Goal: Information Seeking & Learning: Learn about a topic

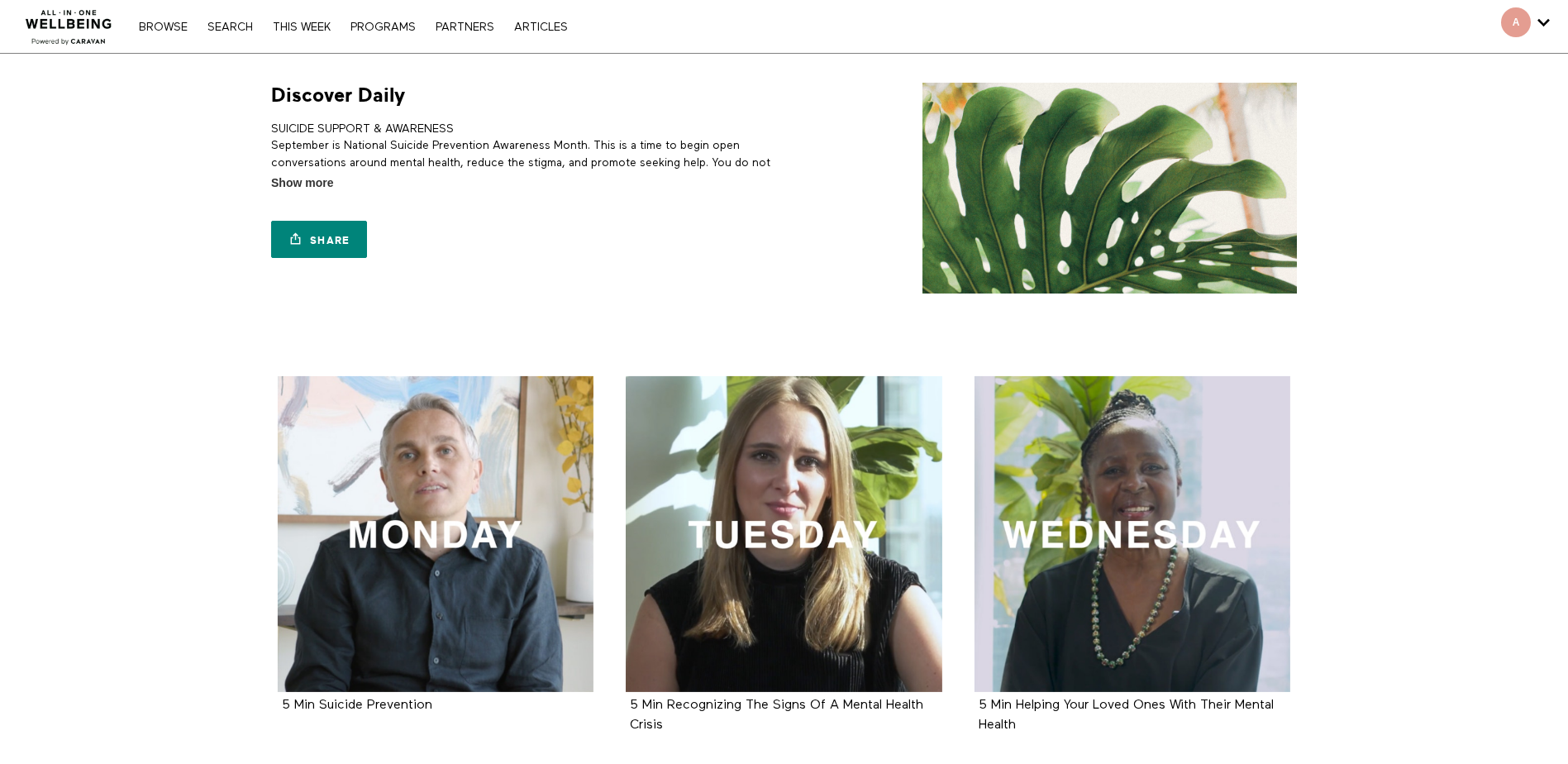
click at [385, 33] on nav "Browse Search THIS WEEK PROGRAMS PARTNERS ARTICLES Account settings Manage Subs…" at bounding box center [353, 26] width 444 height 17
click at [384, 30] on link "PROGRAMS" at bounding box center [384, 27] width 82 height 12
click at [152, 23] on link "Browse" at bounding box center [162, 27] width 65 height 12
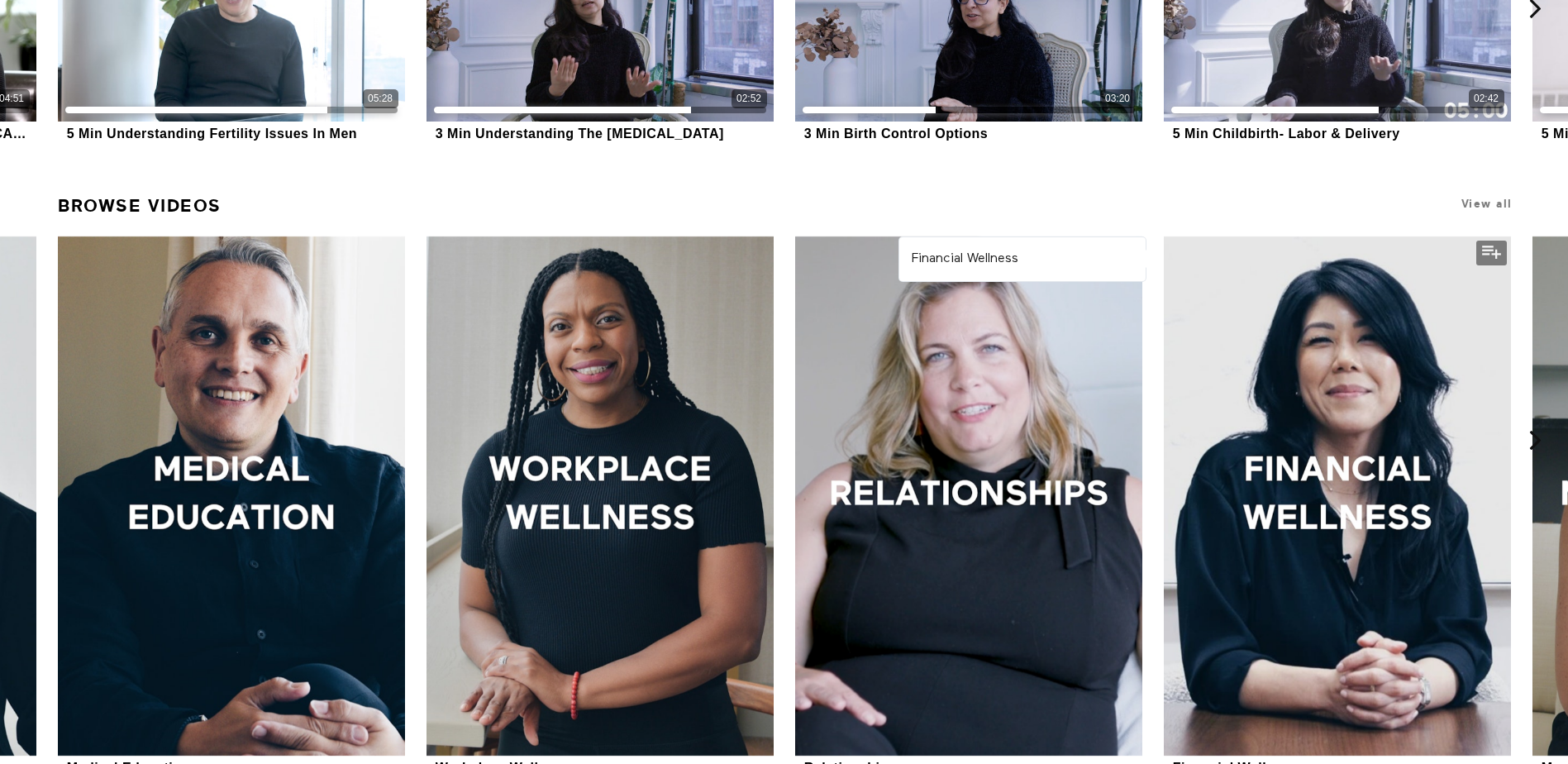
scroll to position [812, 0]
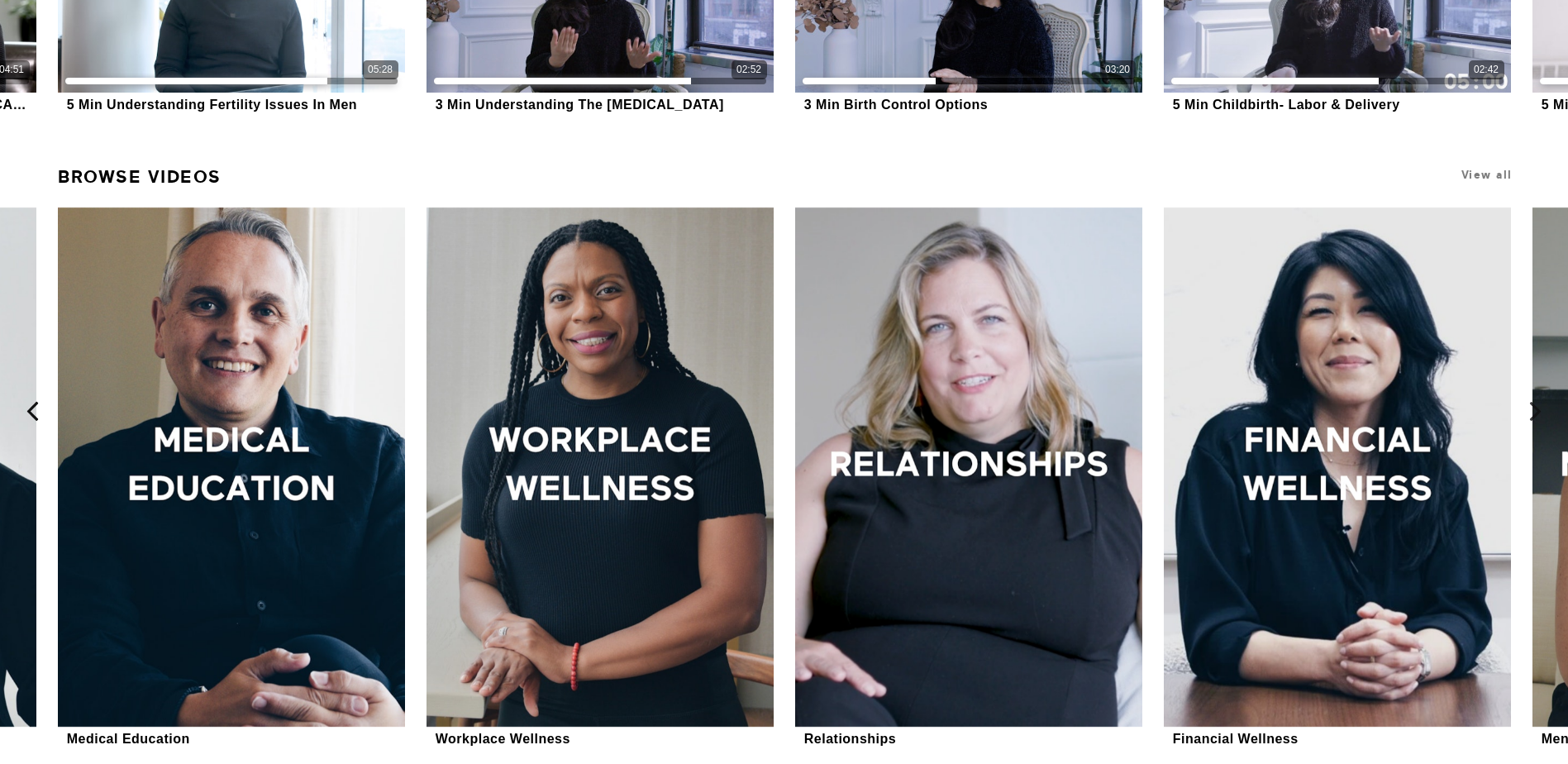
click at [29, 411] on icon at bounding box center [32, 411] width 21 height 21
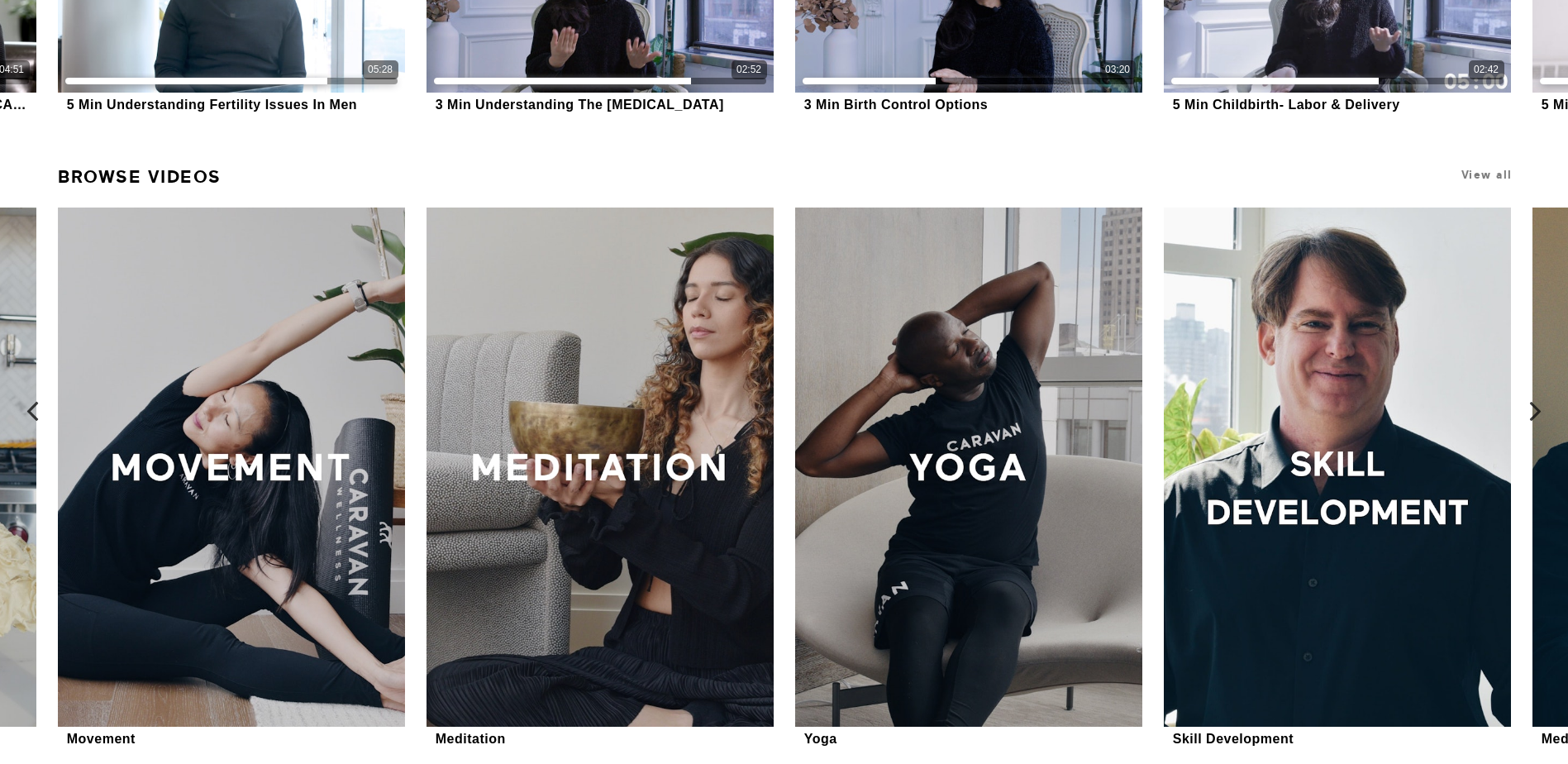
click at [29, 411] on icon at bounding box center [32, 411] width 21 height 21
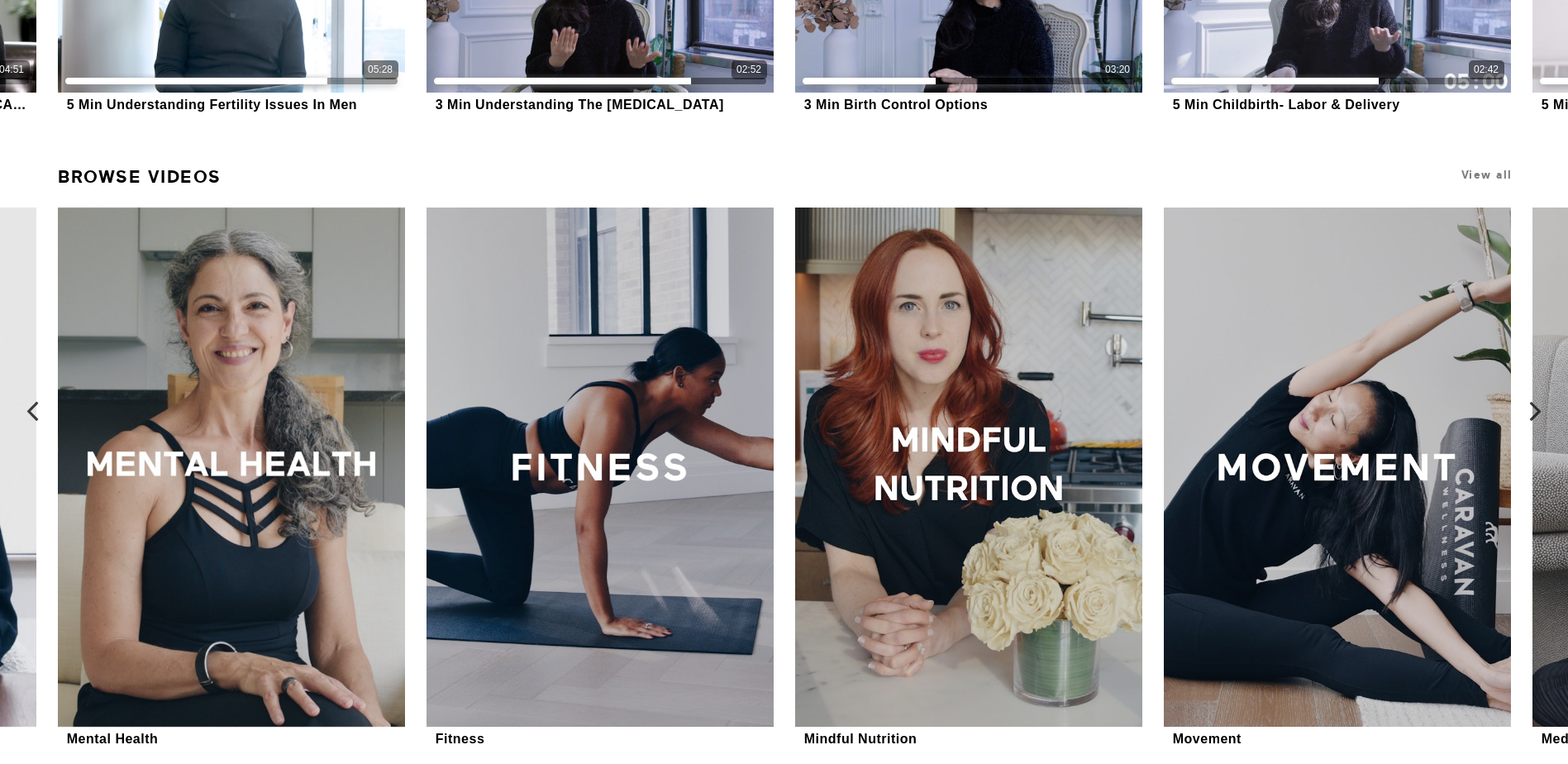
click at [29, 411] on icon at bounding box center [32, 411] width 21 height 21
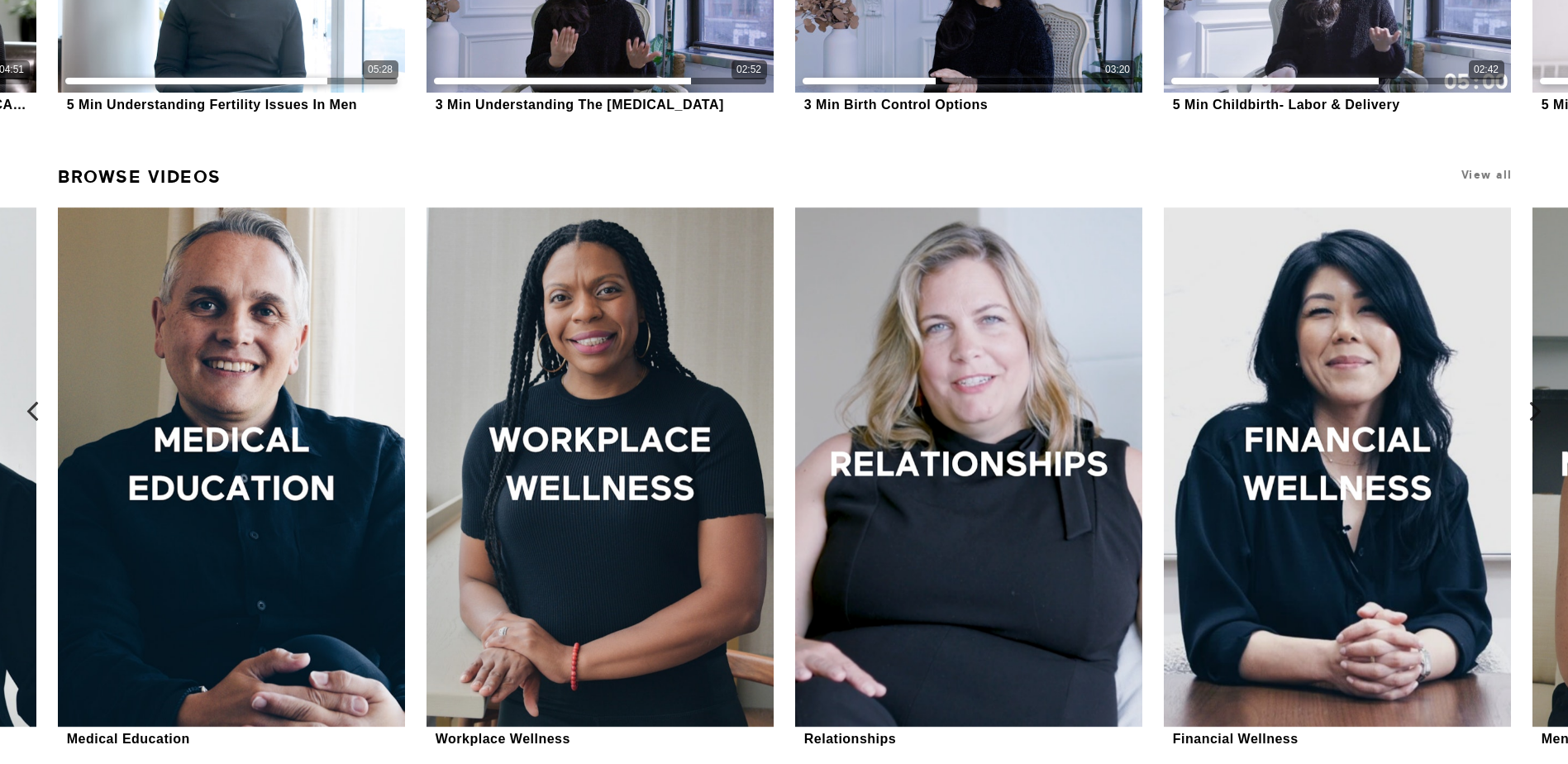
click at [30, 411] on icon at bounding box center [32, 411] width 21 height 21
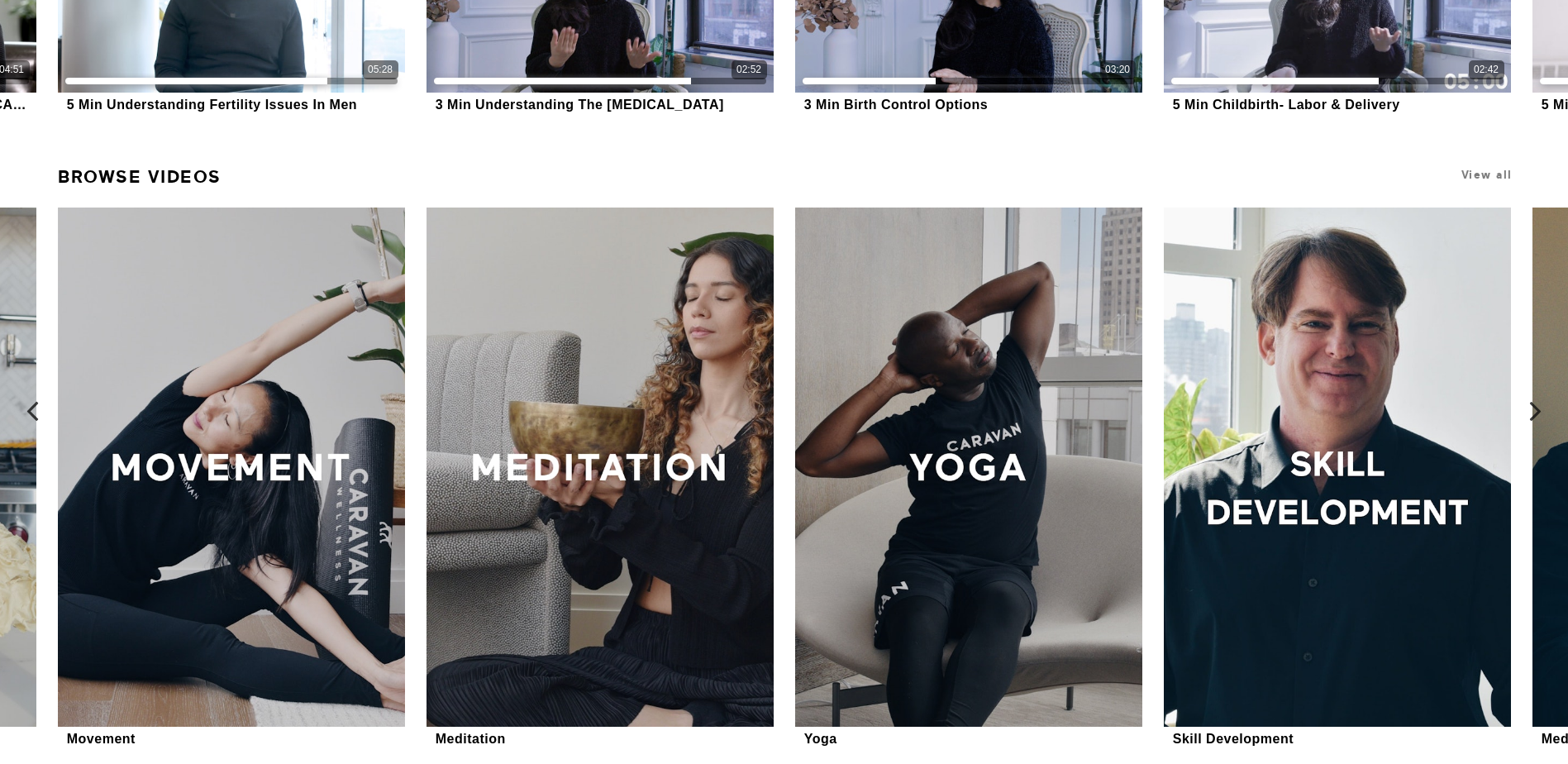
click at [30, 411] on icon at bounding box center [32, 411] width 21 height 21
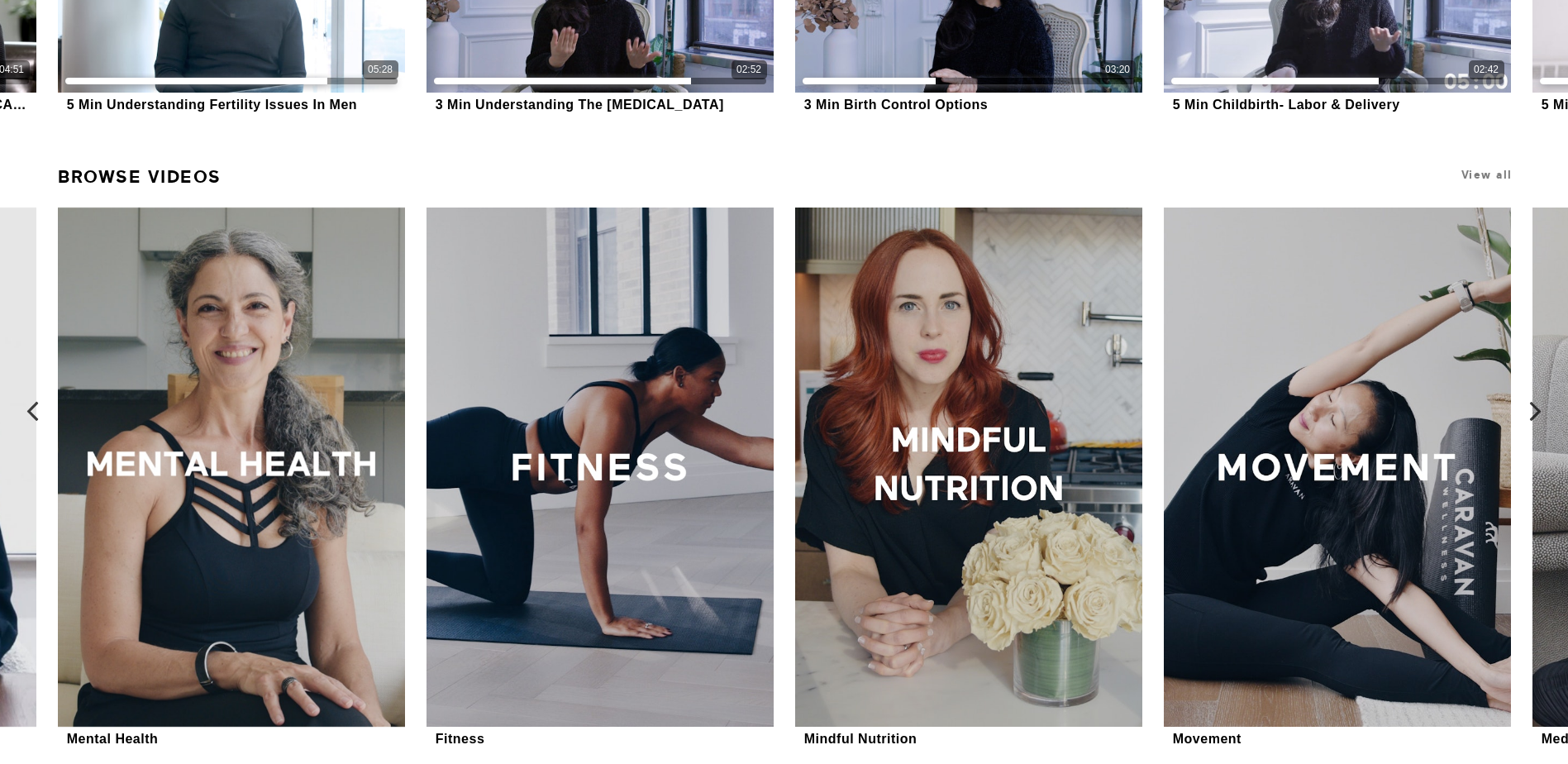
click at [30, 411] on icon at bounding box center [32, 411] width 21 height 21
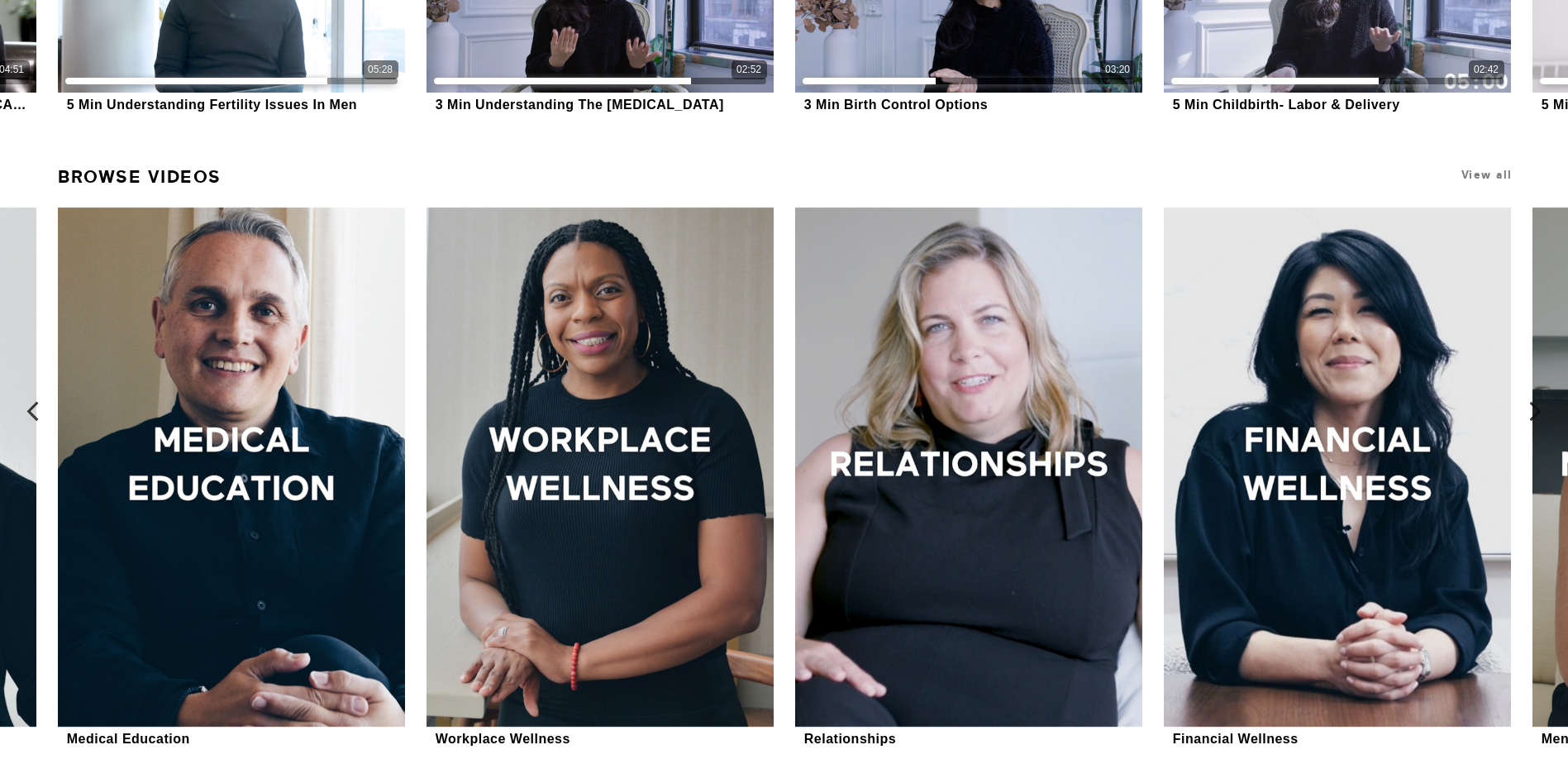
click at [30, 411] on icon at bounding box center [32, 411] width 21 height 21
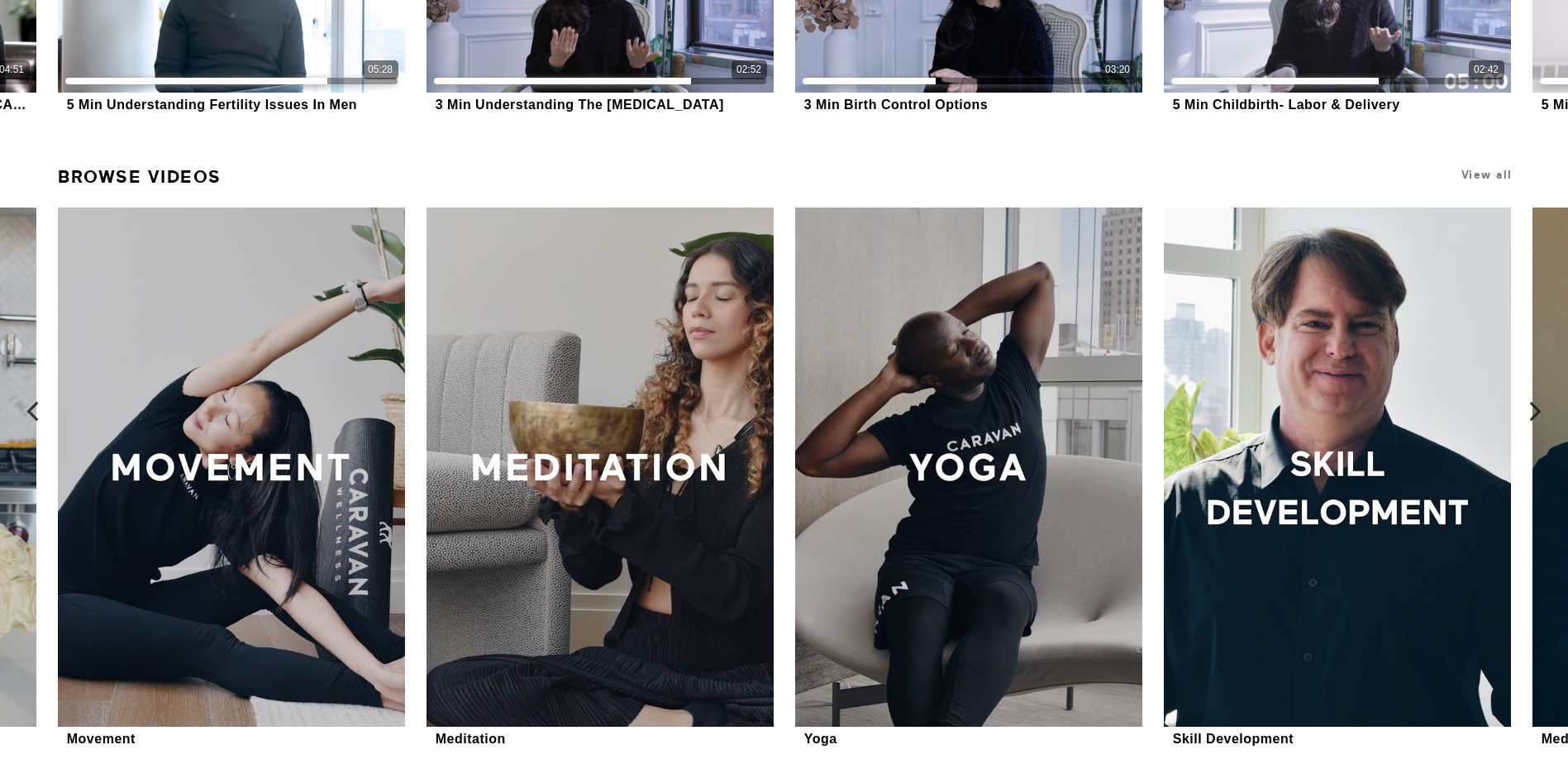
click at [30, 411] on icon at bounding box center [32, 411] width 21 height 21
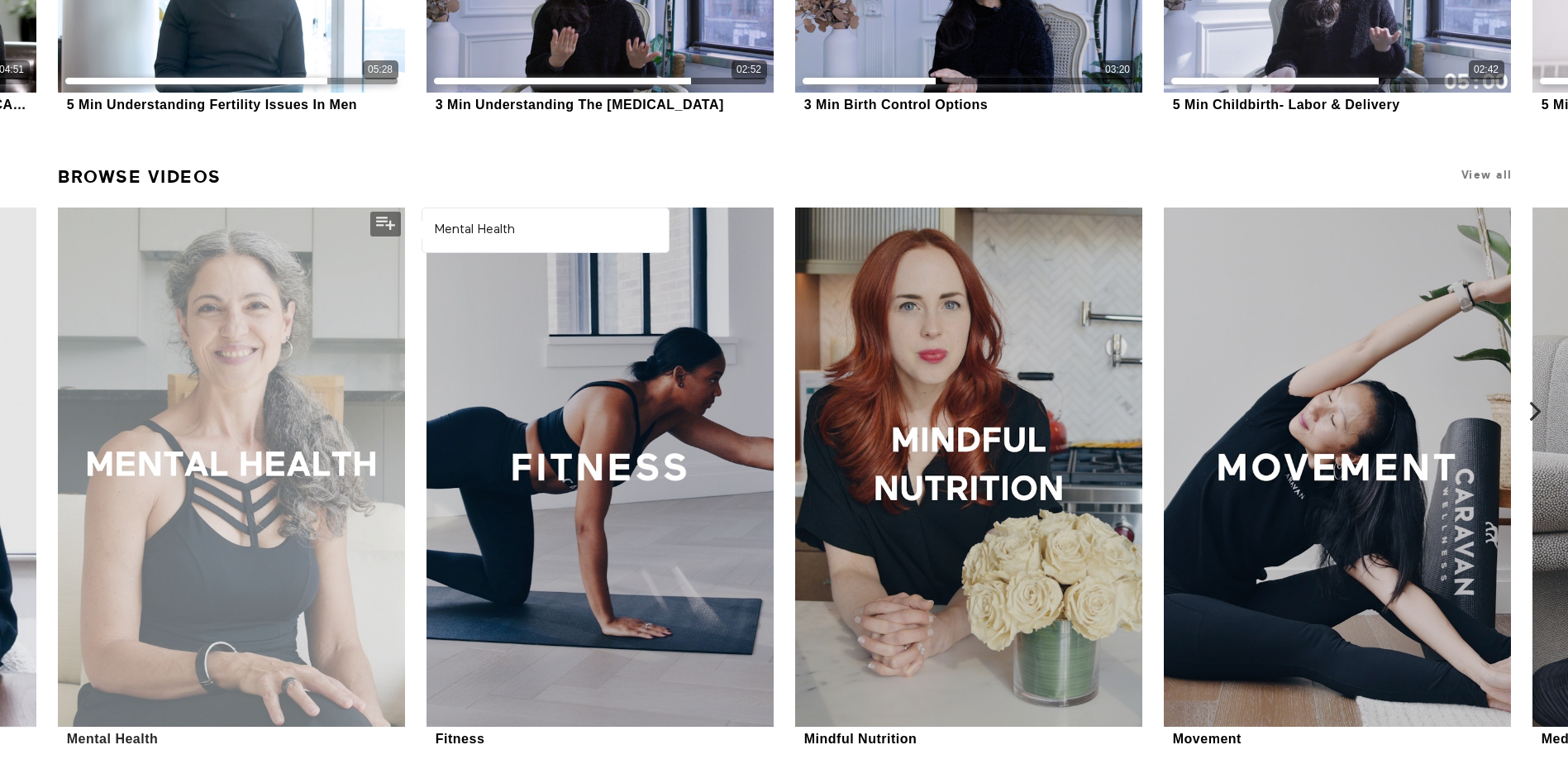
click at [200, 434] on div at bounding box center [231, 468] width 346 height 520
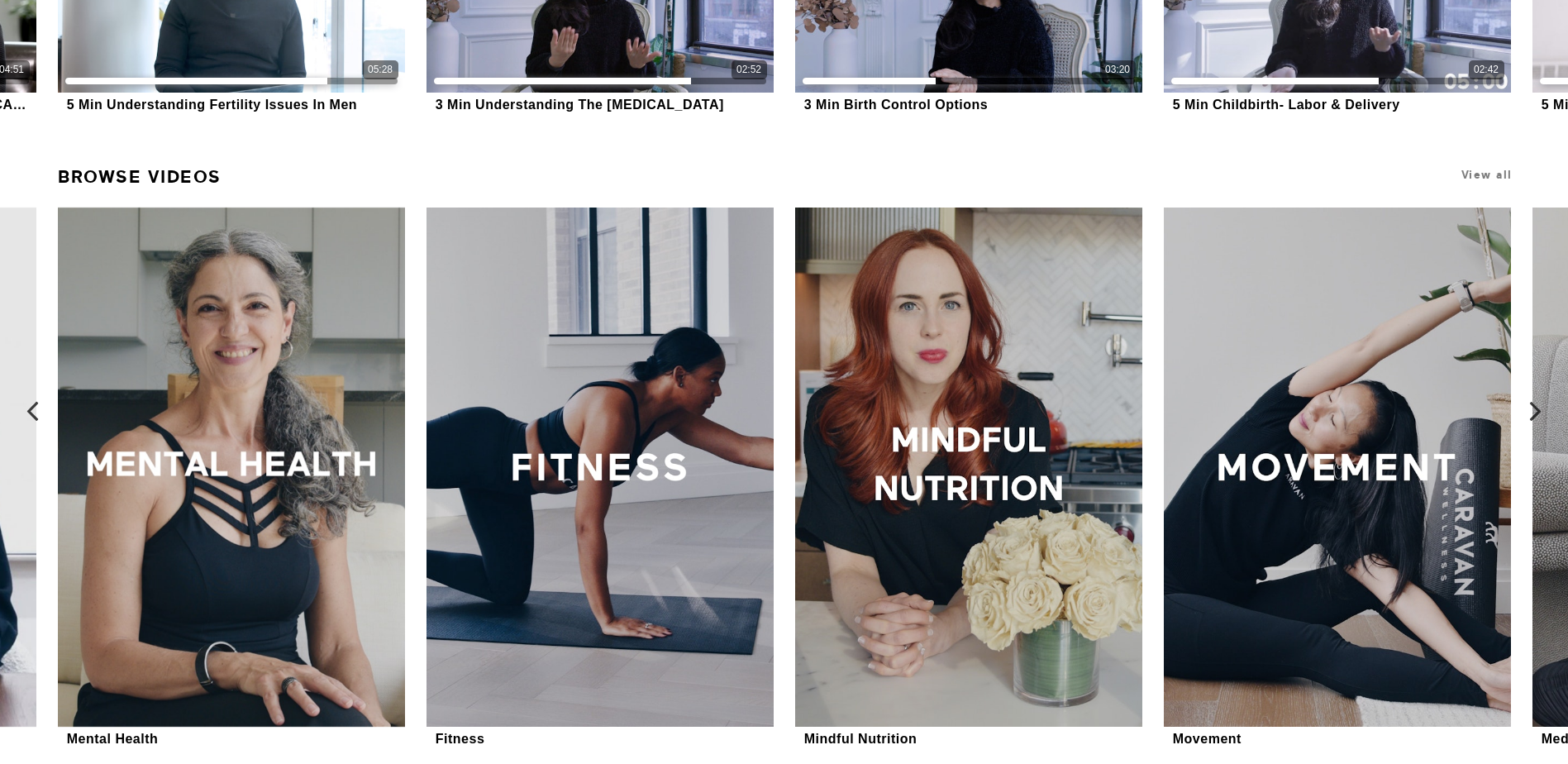
click at [32, 414] on icon at bounding box center [32, 411] width 21 height 21
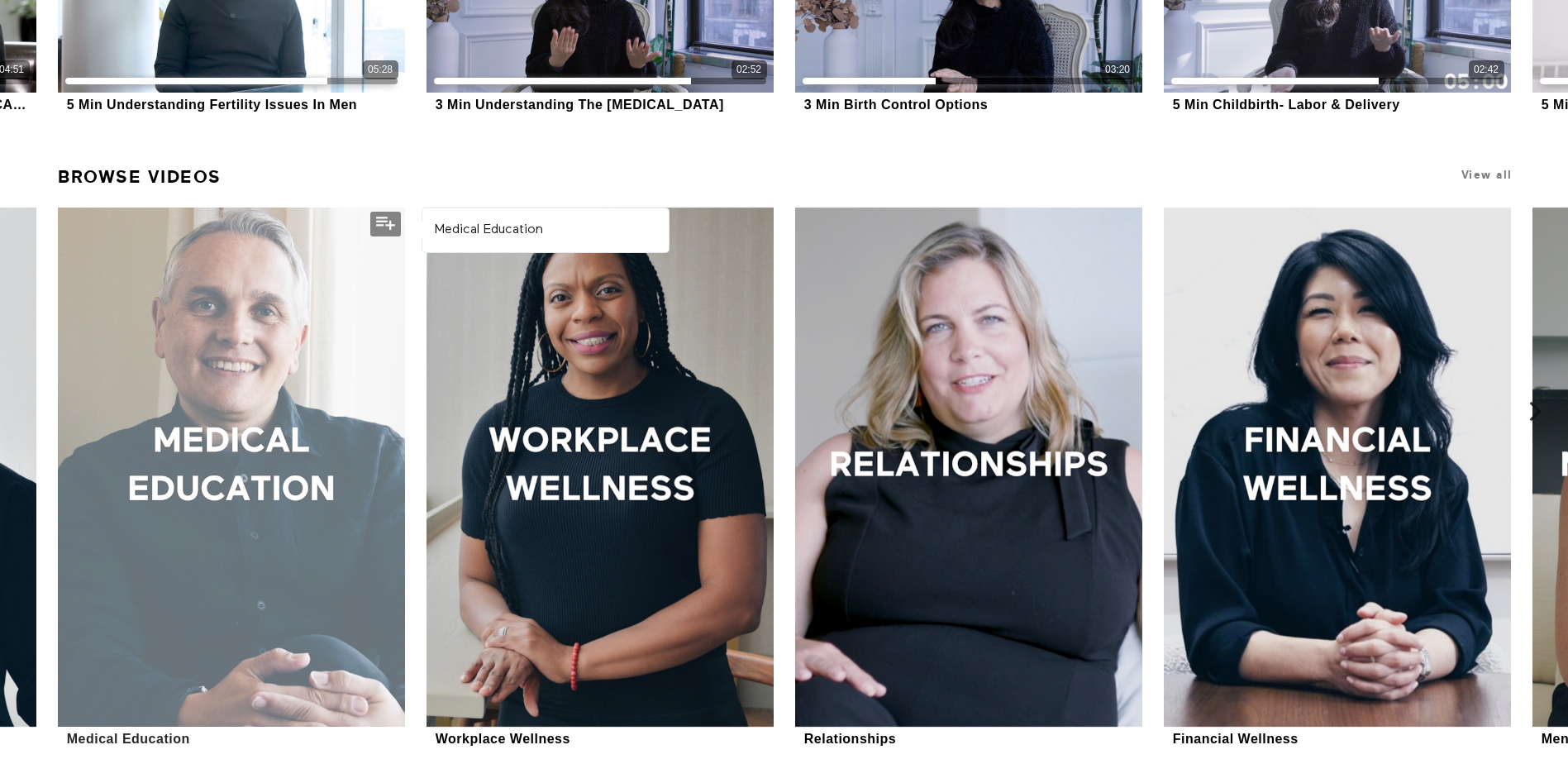
click at [250, 446] on div at bounding box center [231, 468] width 346 height 520
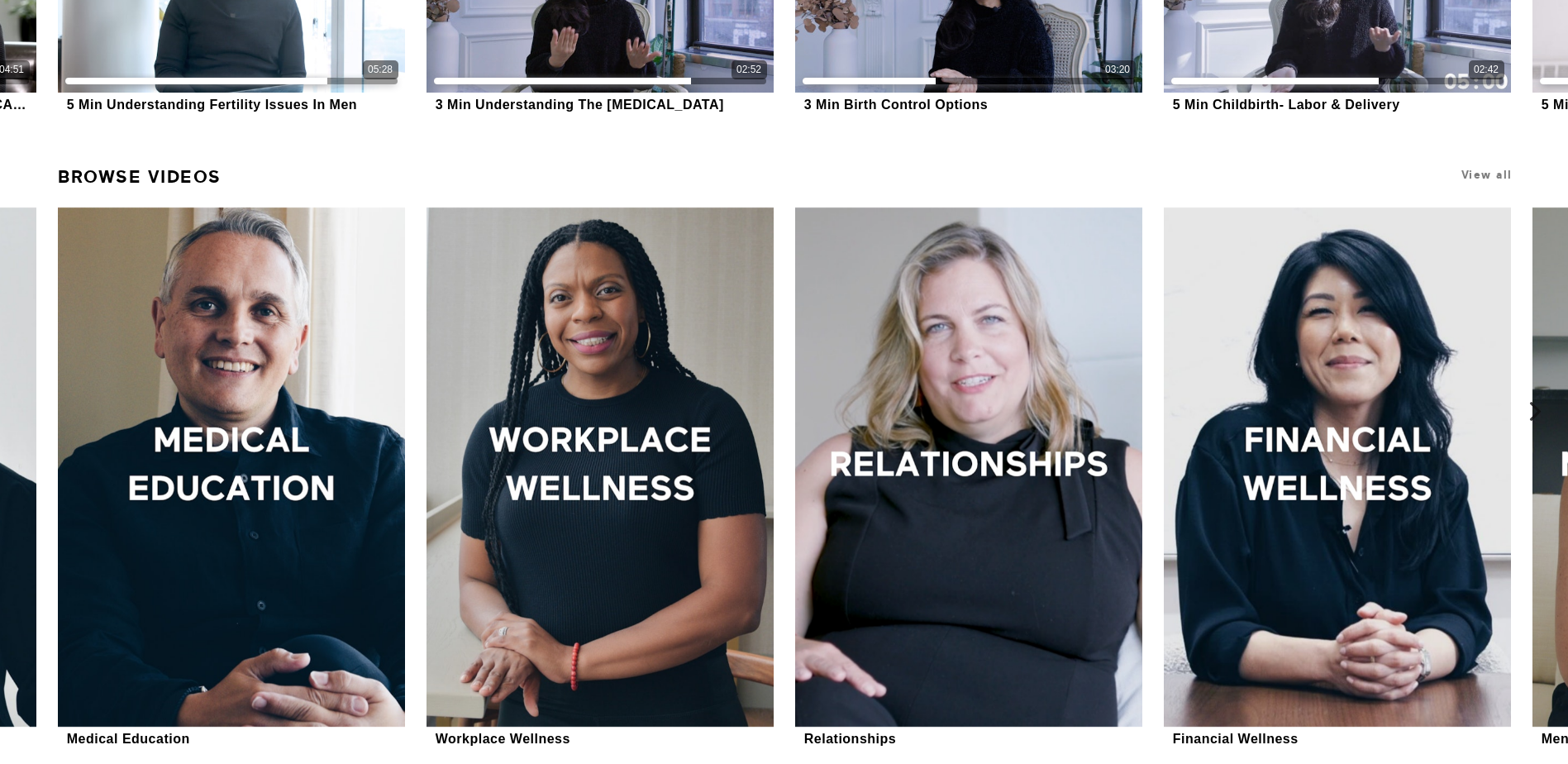
click at [1544, 417] on icon at bounding box center [1535, 411] width 21 height 21
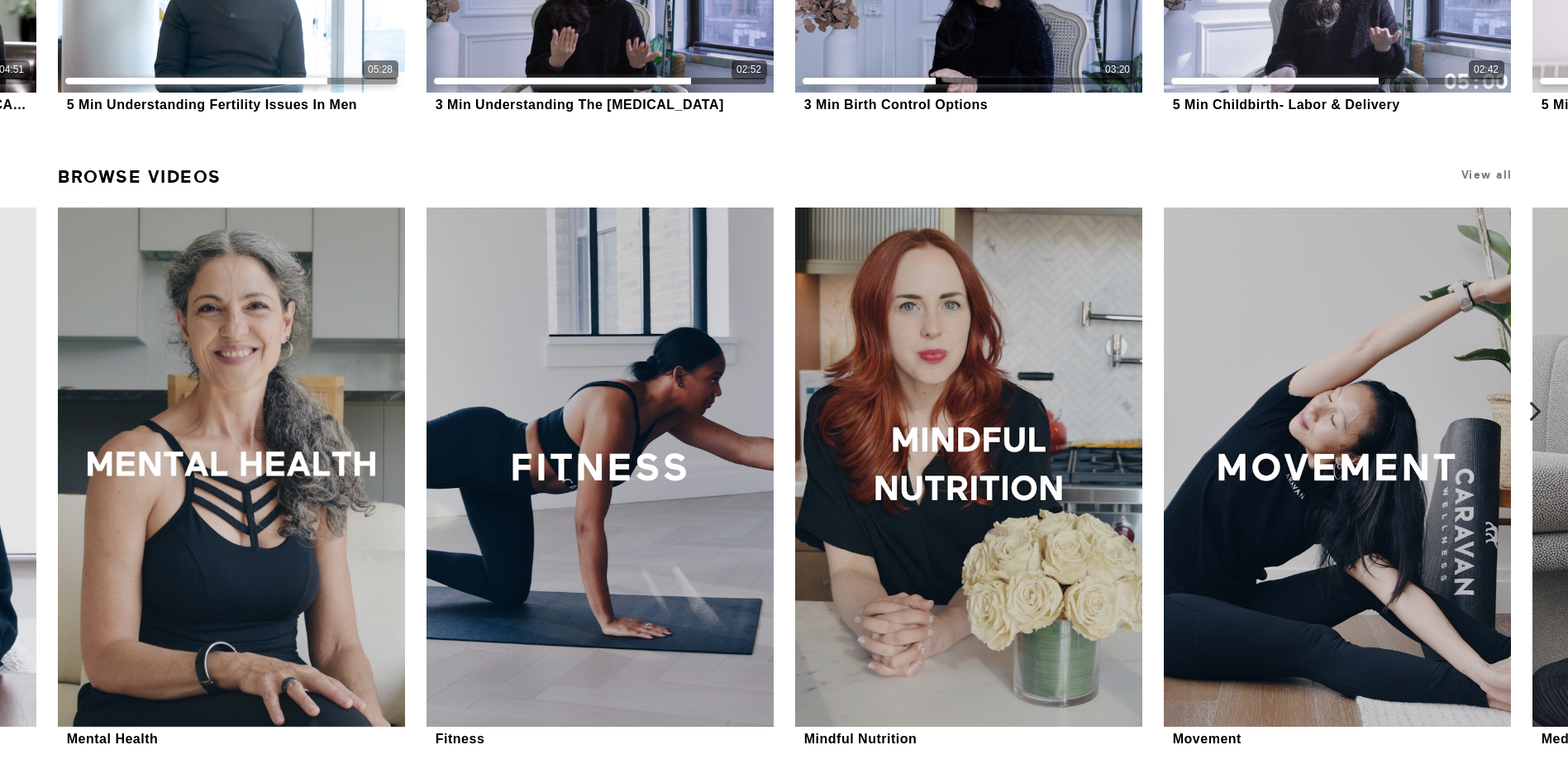
click at [1543, 417] on icon at bounding box center [1535, 411] width 21 height 21
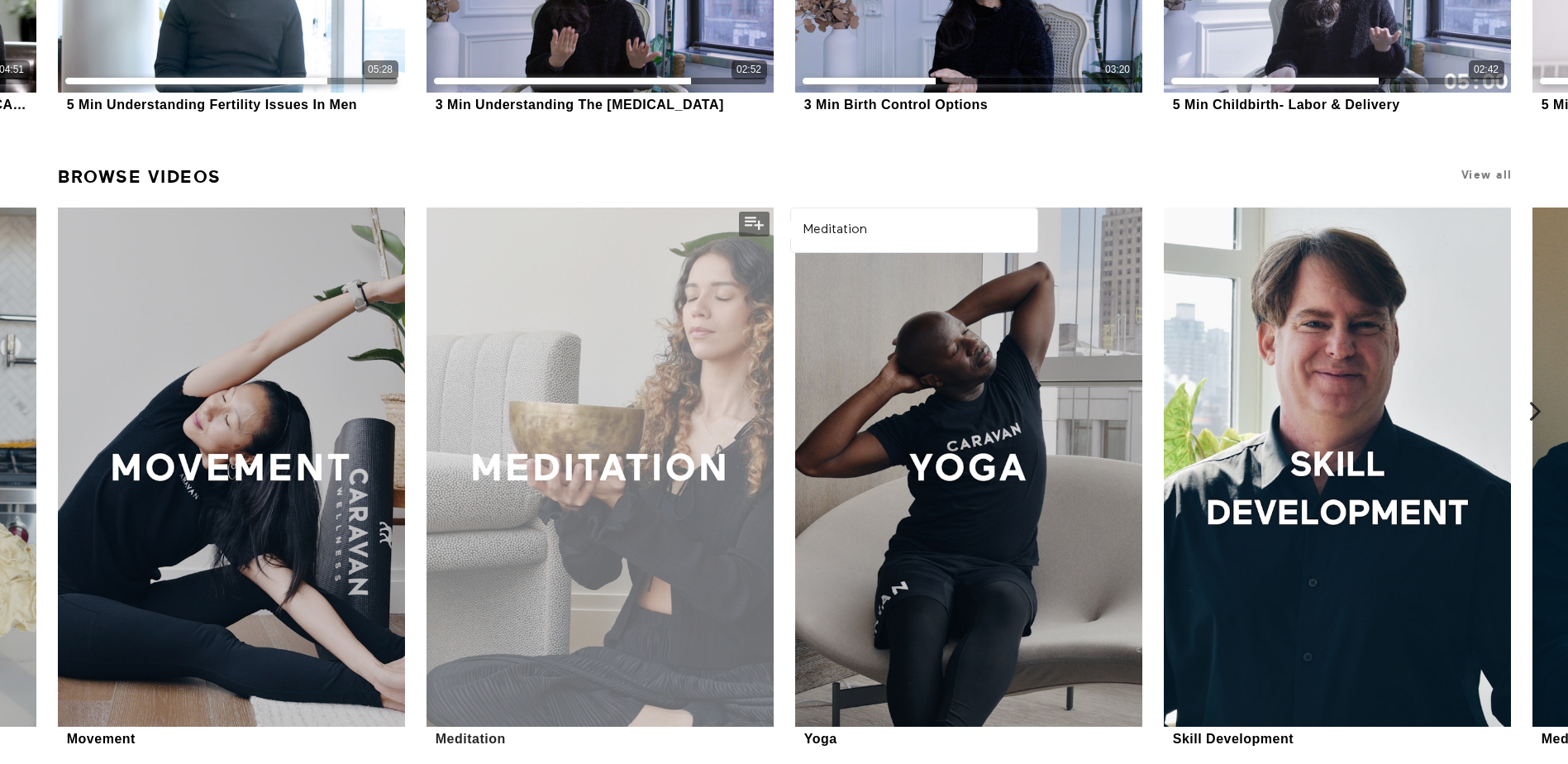
click at [577, 343] on div at bounding box center [600, 468] width 346 height 520
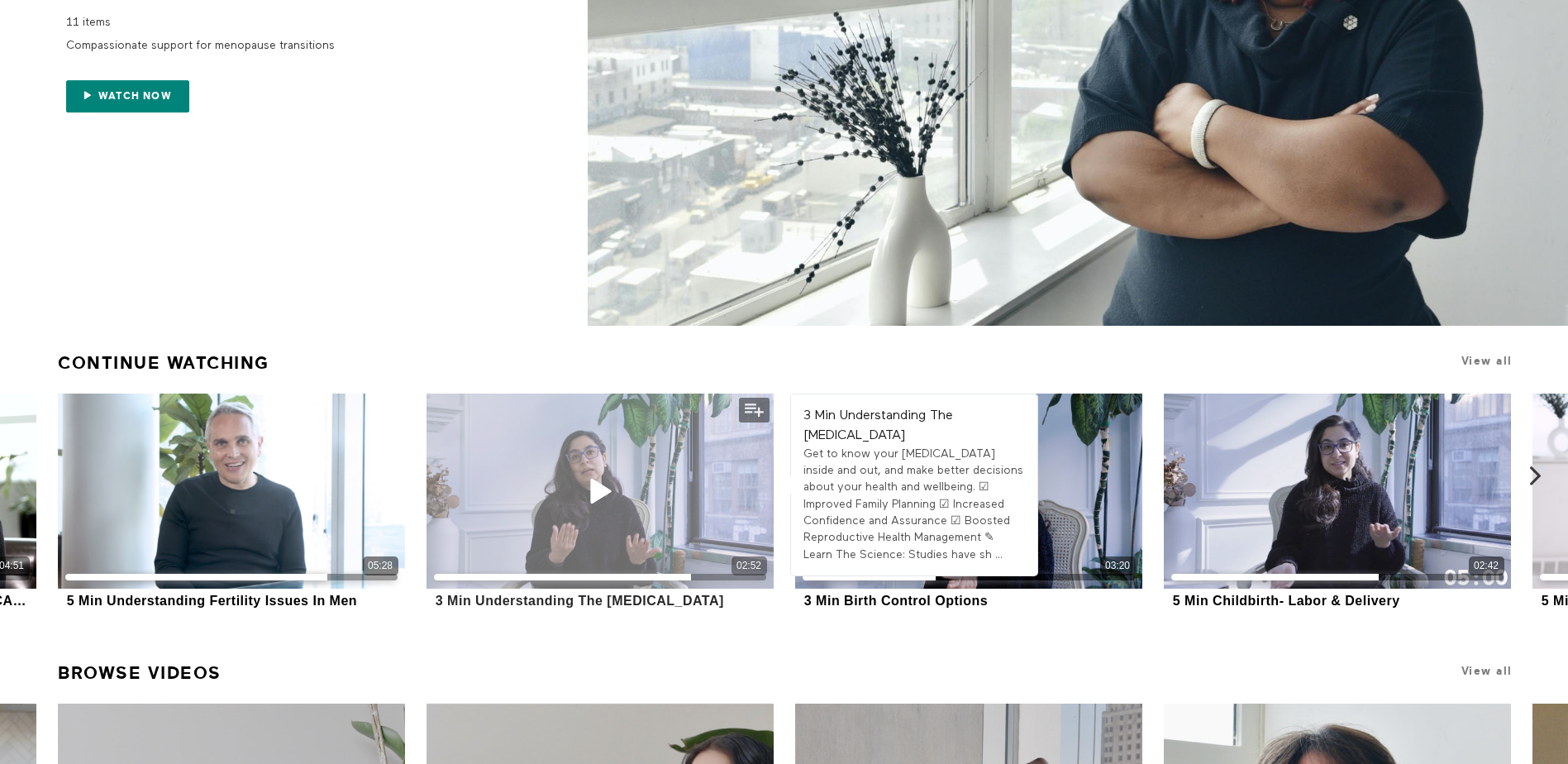
scroll to position [0, 0]
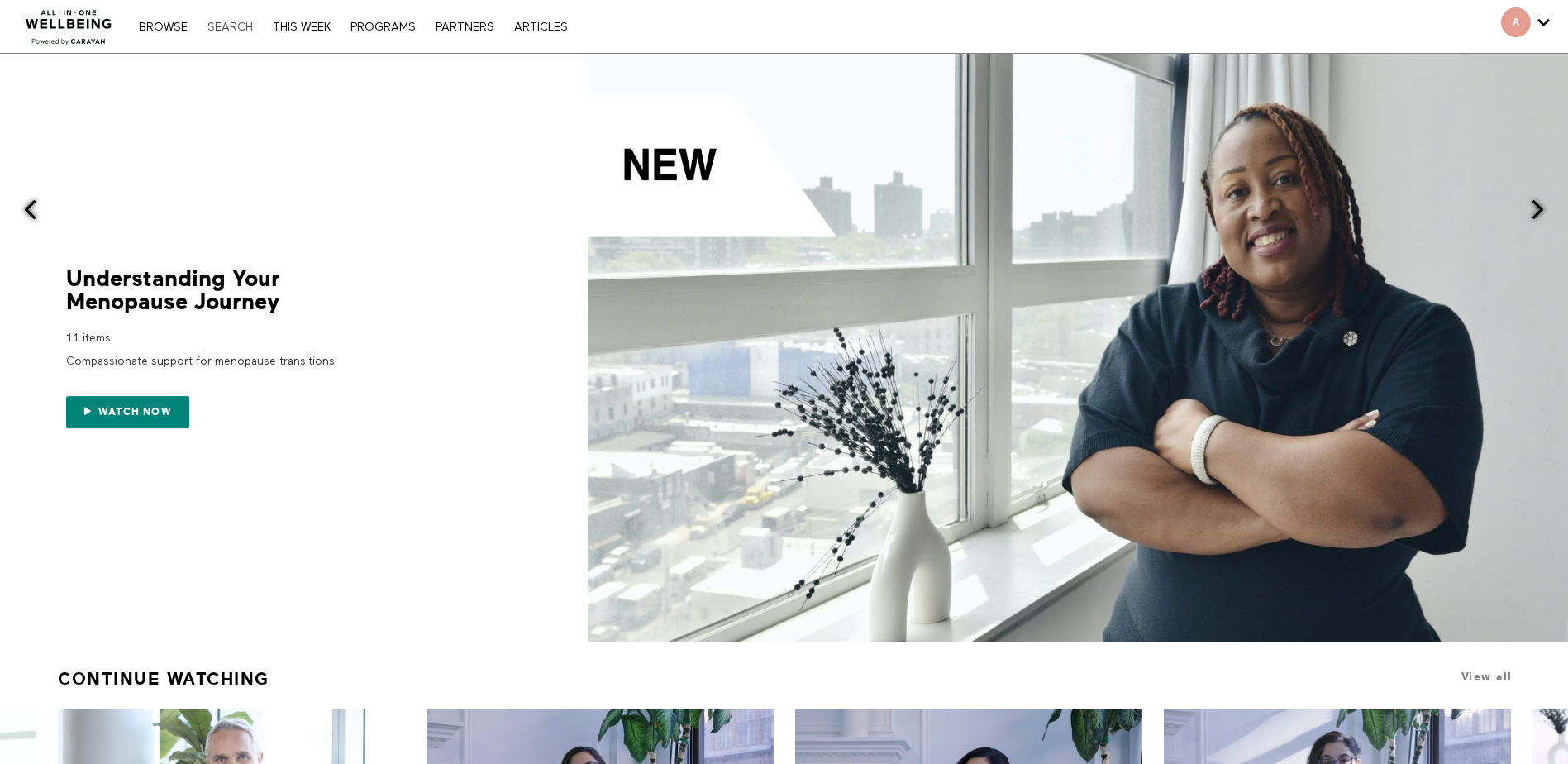
click at [241, 28] on link "Search" at bounding box center [229, 27] width 62 height 12
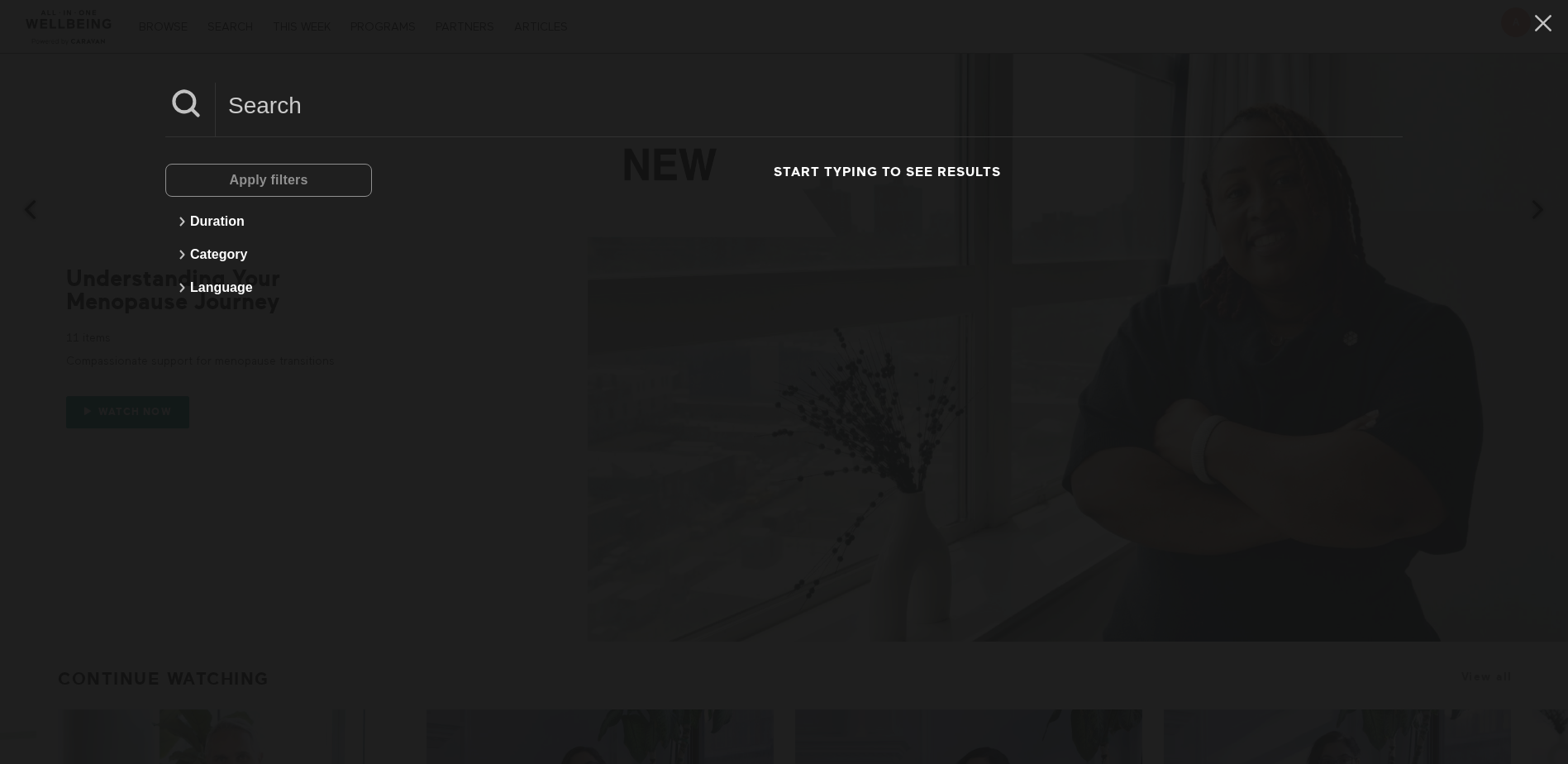
click at [345, 128] on input at bounding box center [809, 105] width 1187 height 46
type input "sleep"
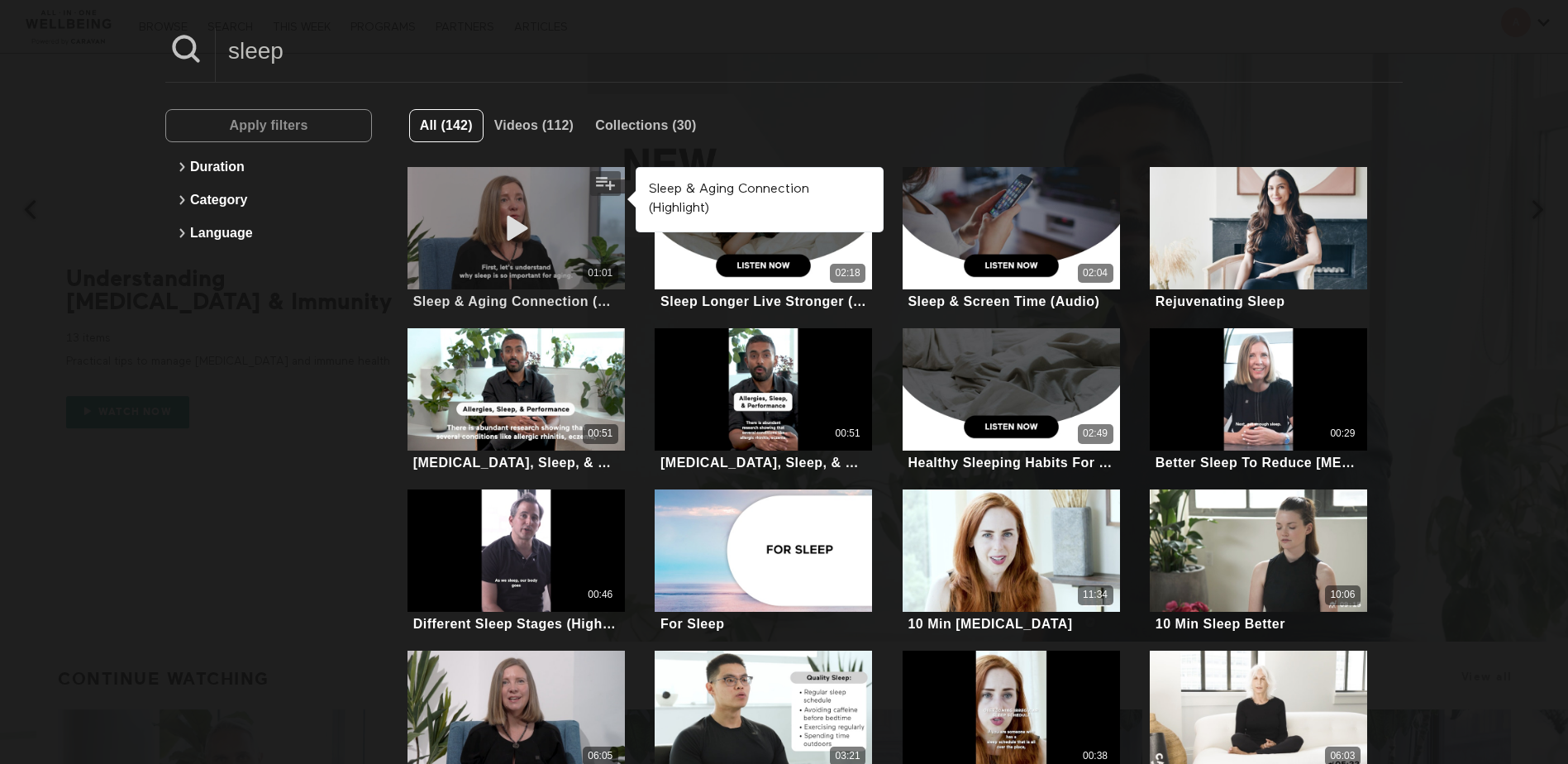
scroll to position [83, 0]
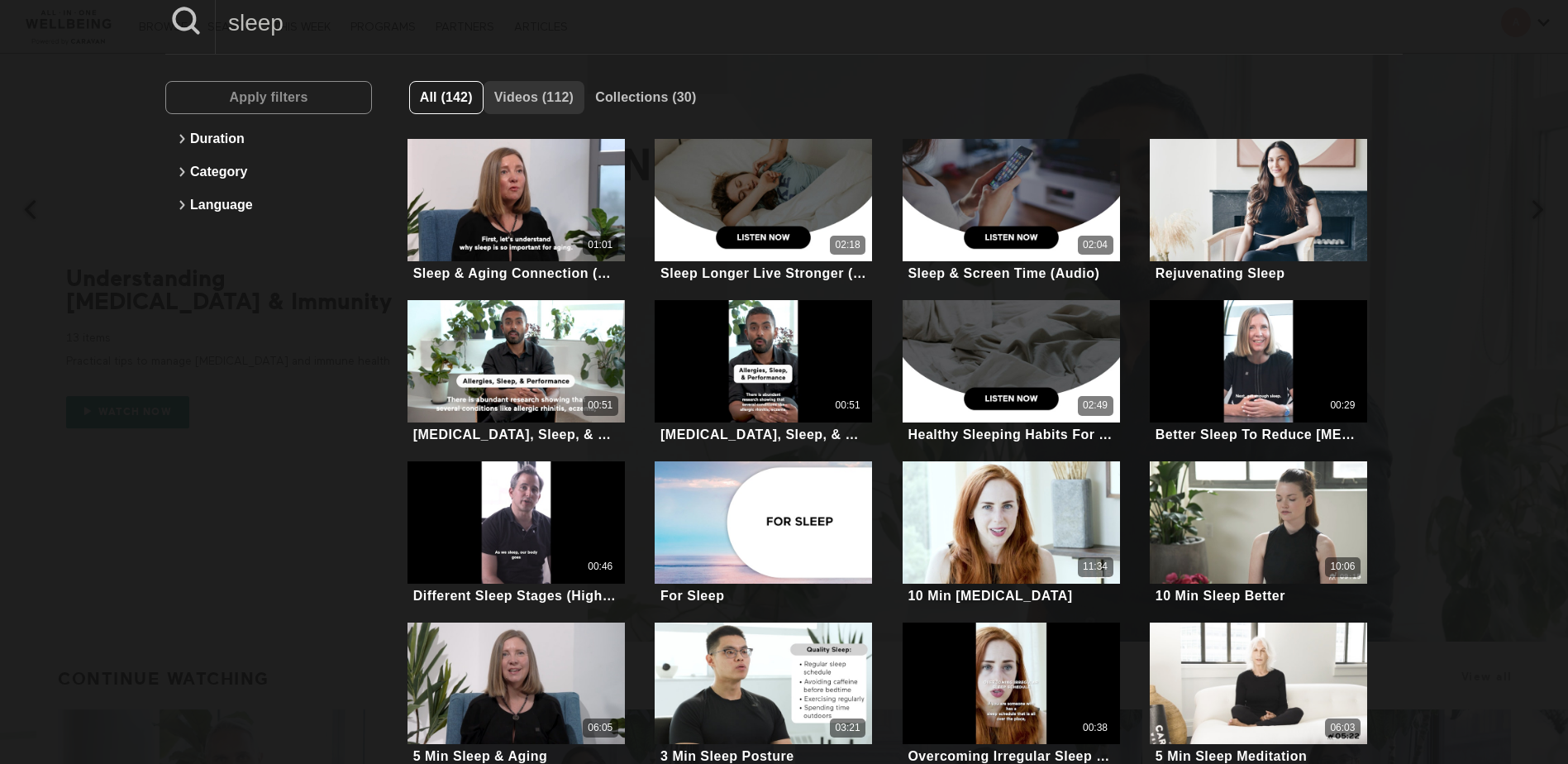
click at [559, 98] on span "Videos (112)" at bounding box center [534, 97] width 79 height 14
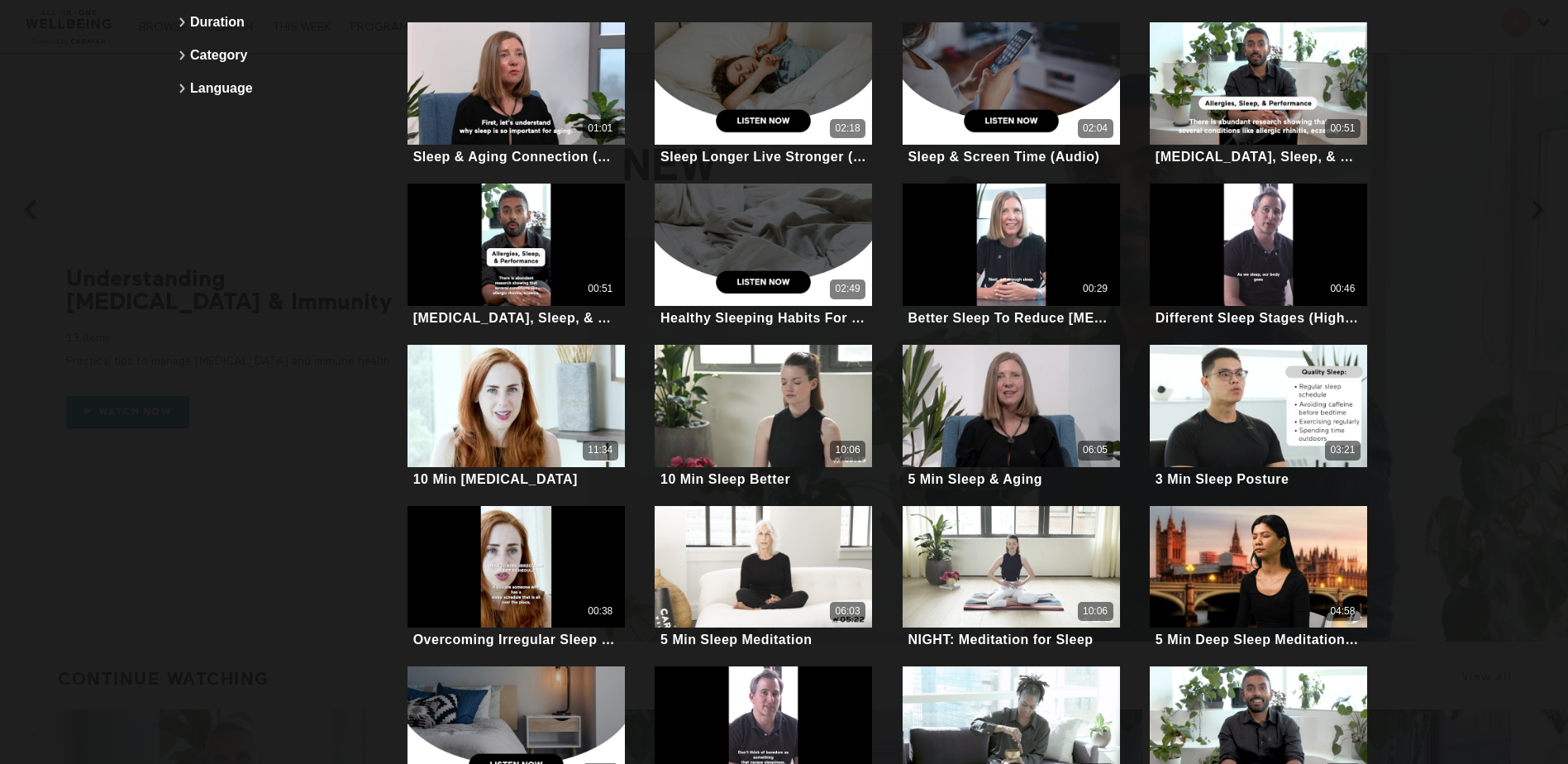
scroll to position [308, 0]
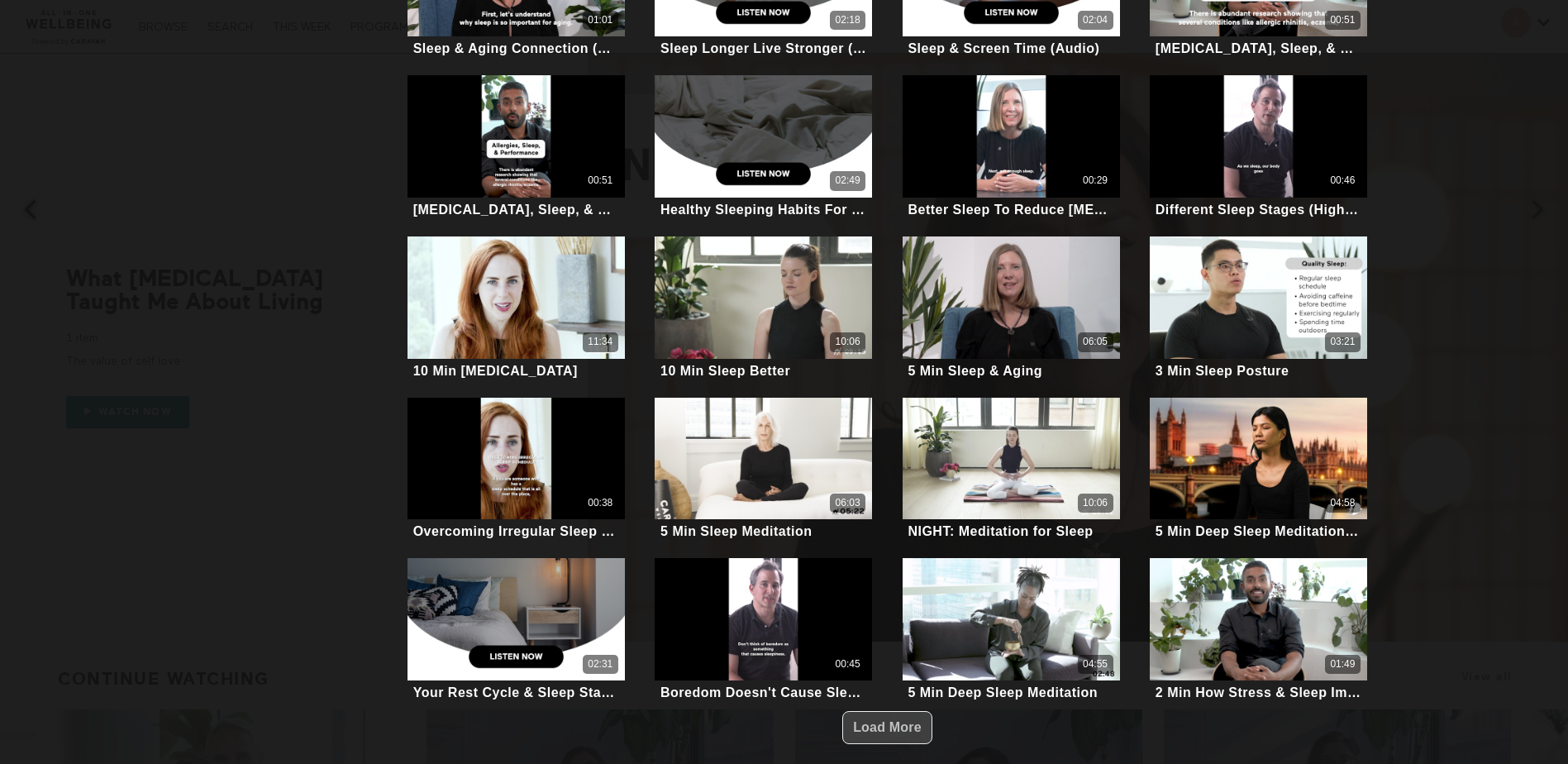
click at [883, 732] on span "Load More" at bounding box center [887, 727] width 69 height 31
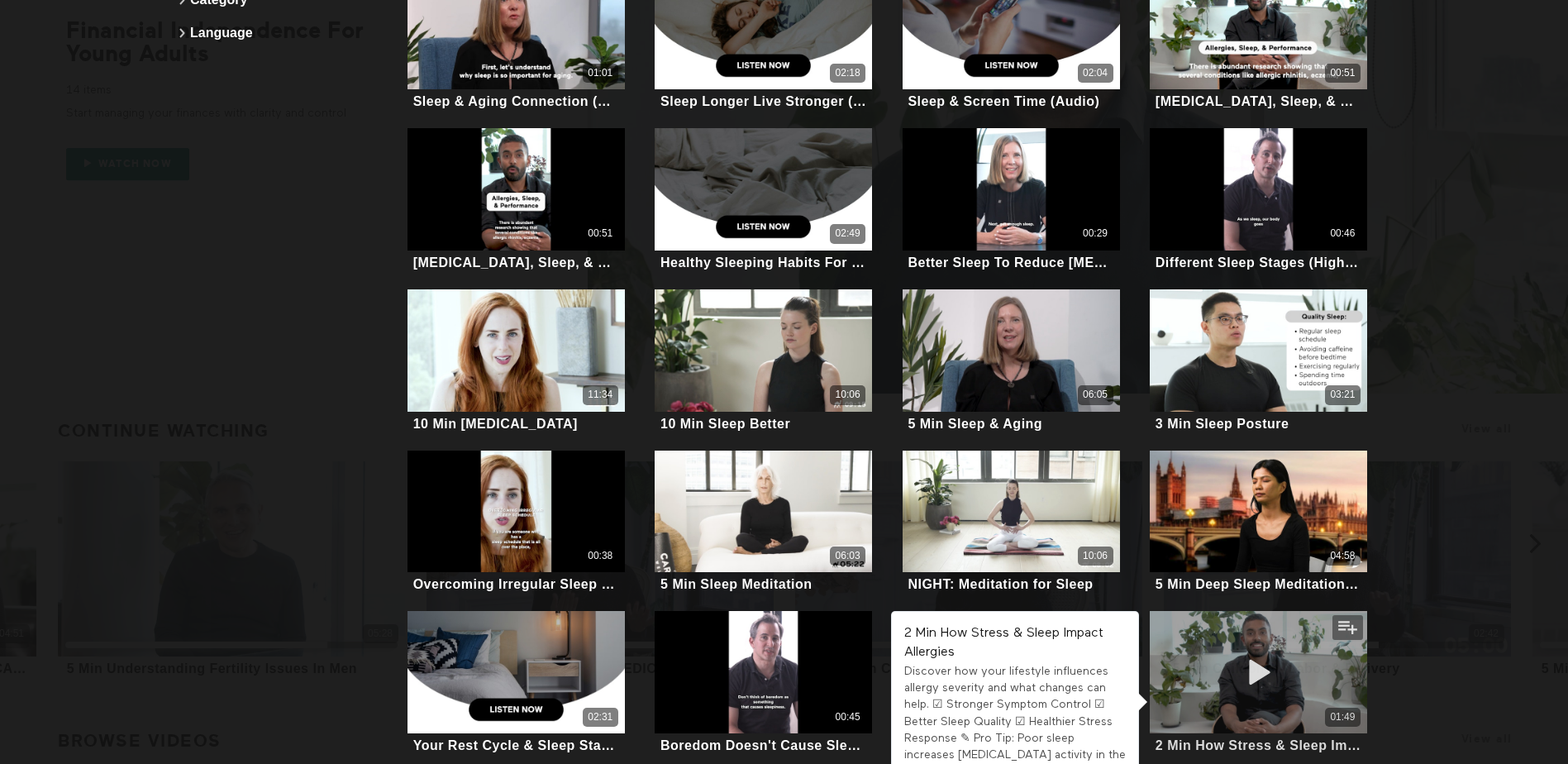
scroll to position [31, 0]
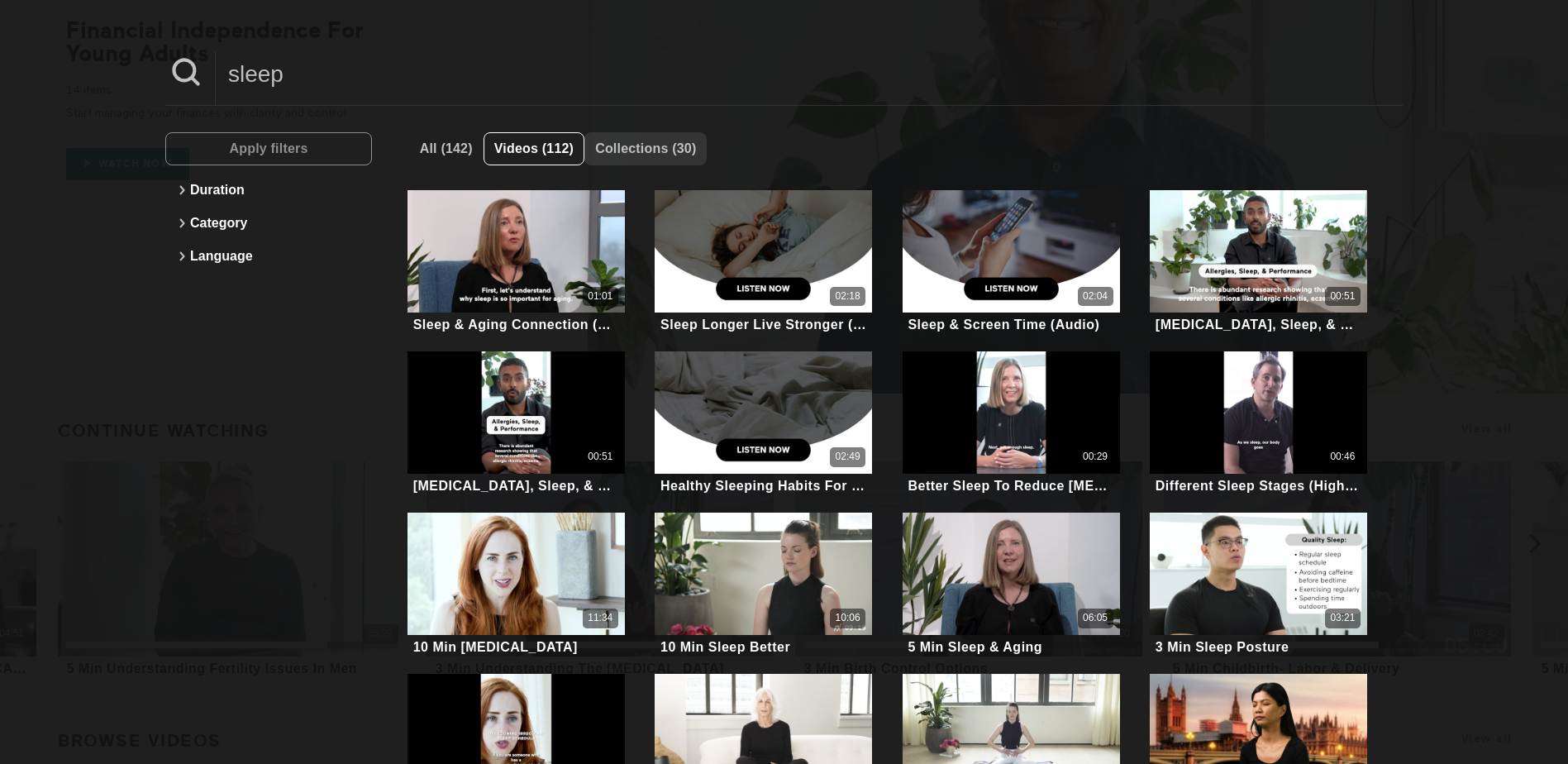
click at [684, 152] on span "Collections (30)" at bounding box center [645, 148] width 101 height 14
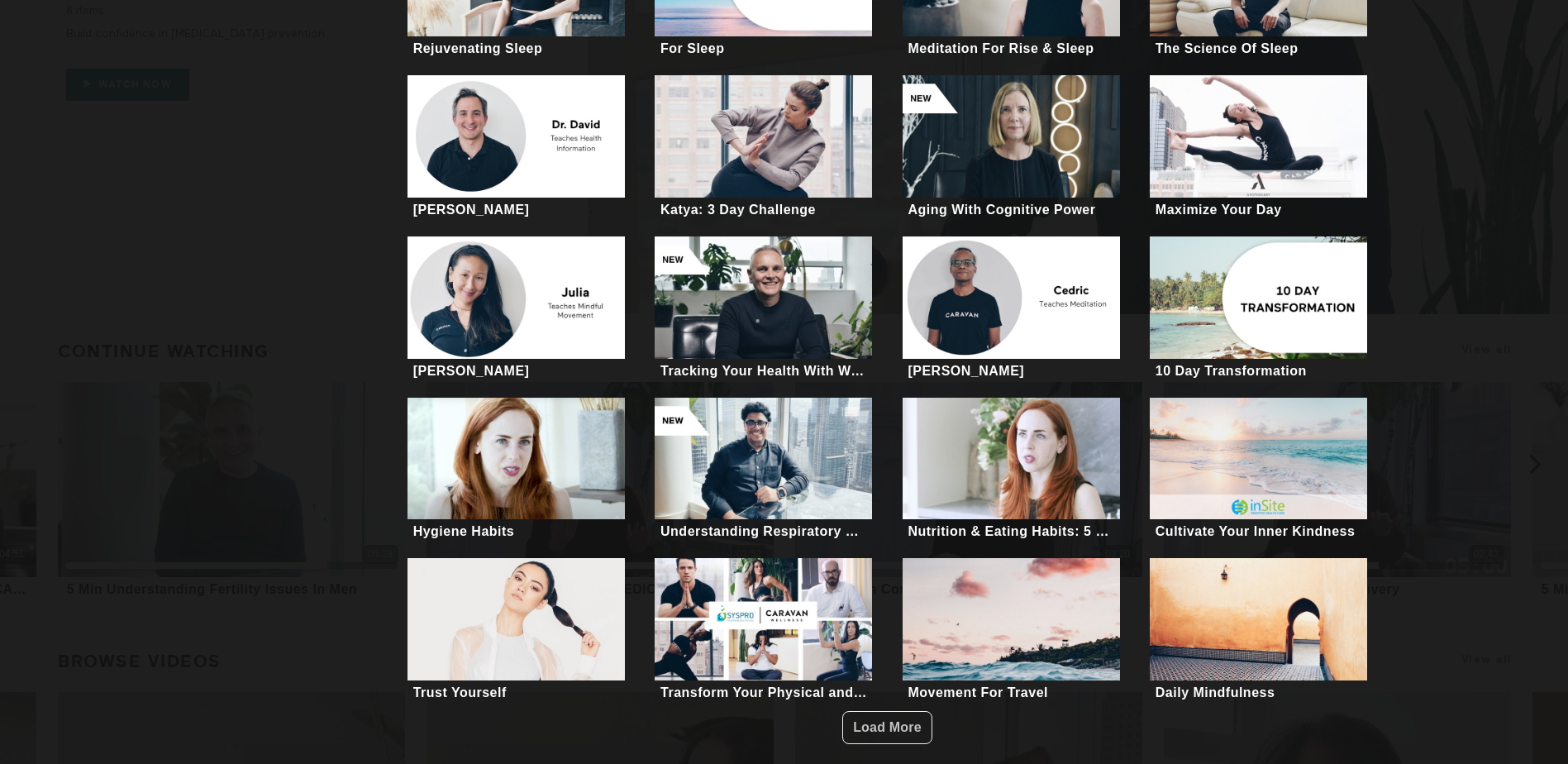
scroll to position [331, 0]
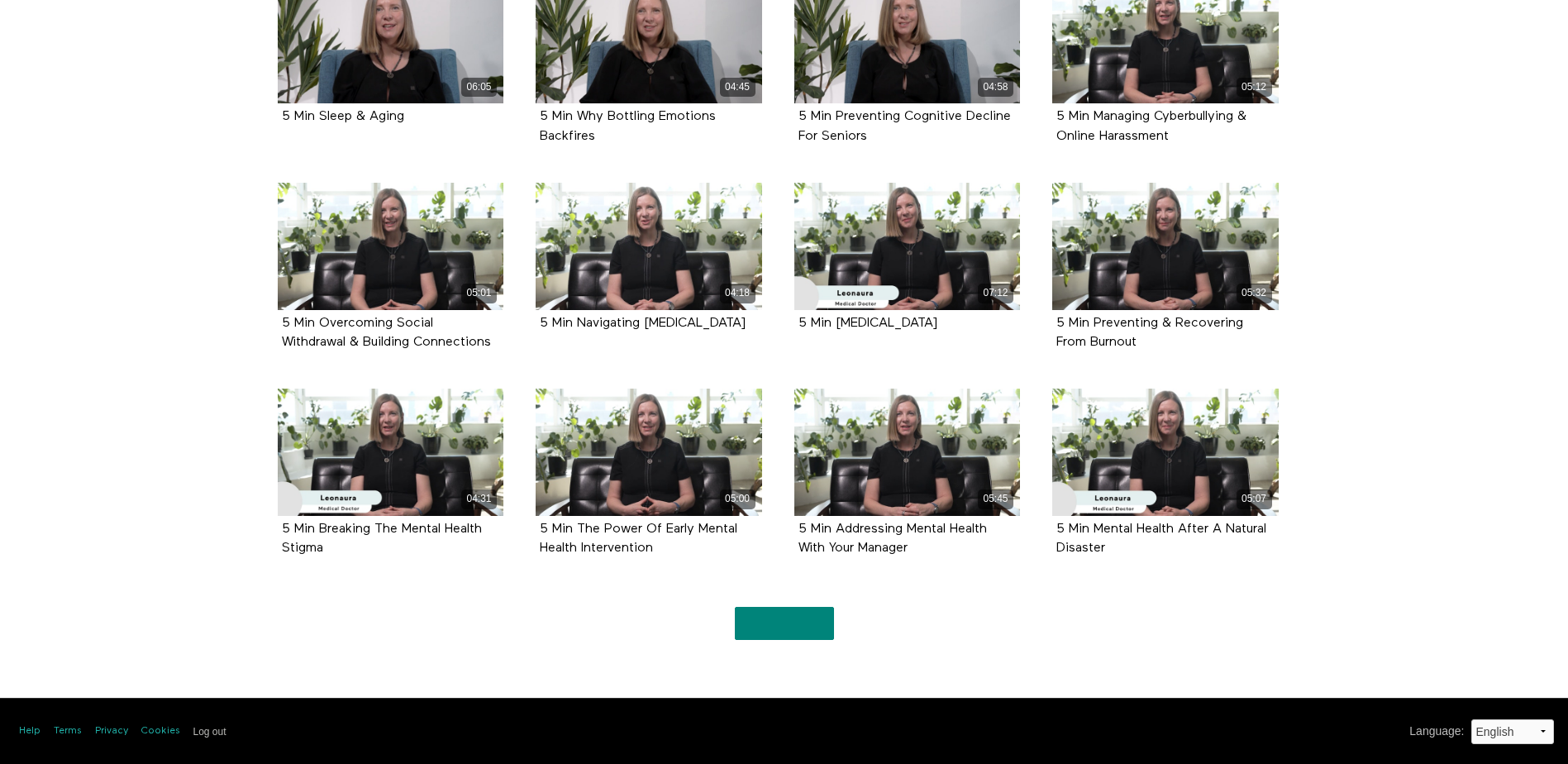
scroll to position [1062, 0]
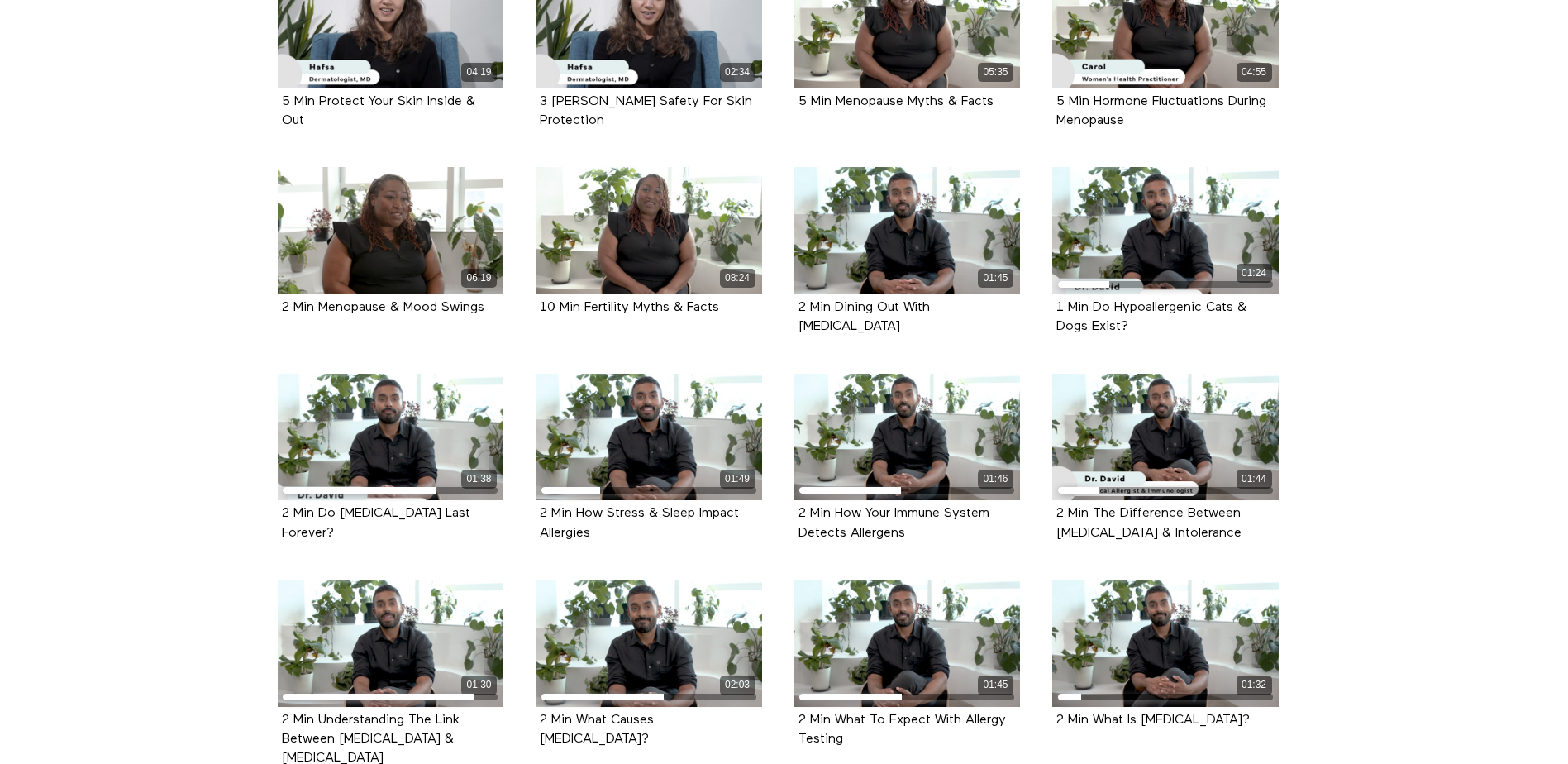
scroll to position [611, 0]
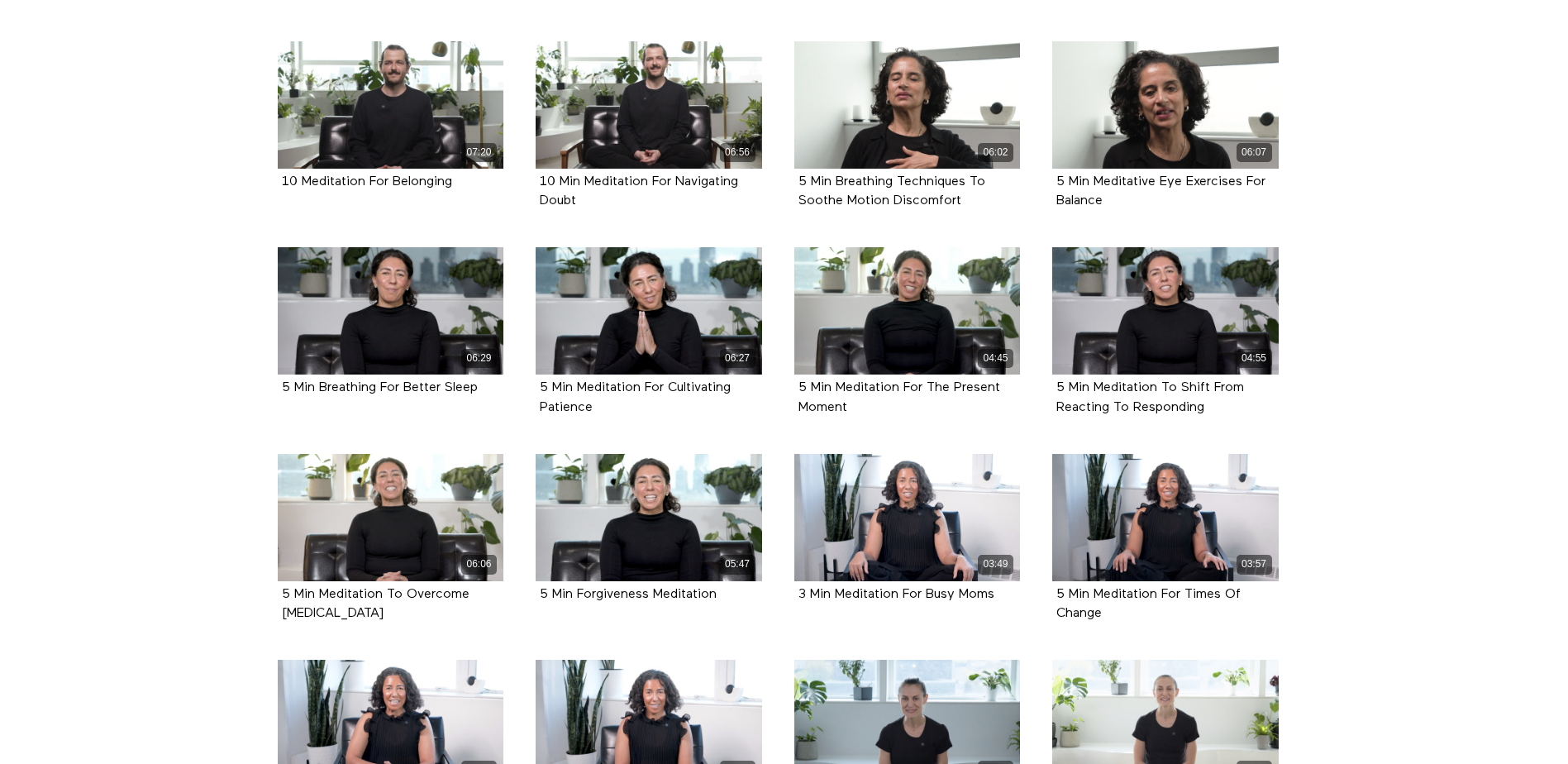
scroll to position [992, 0]
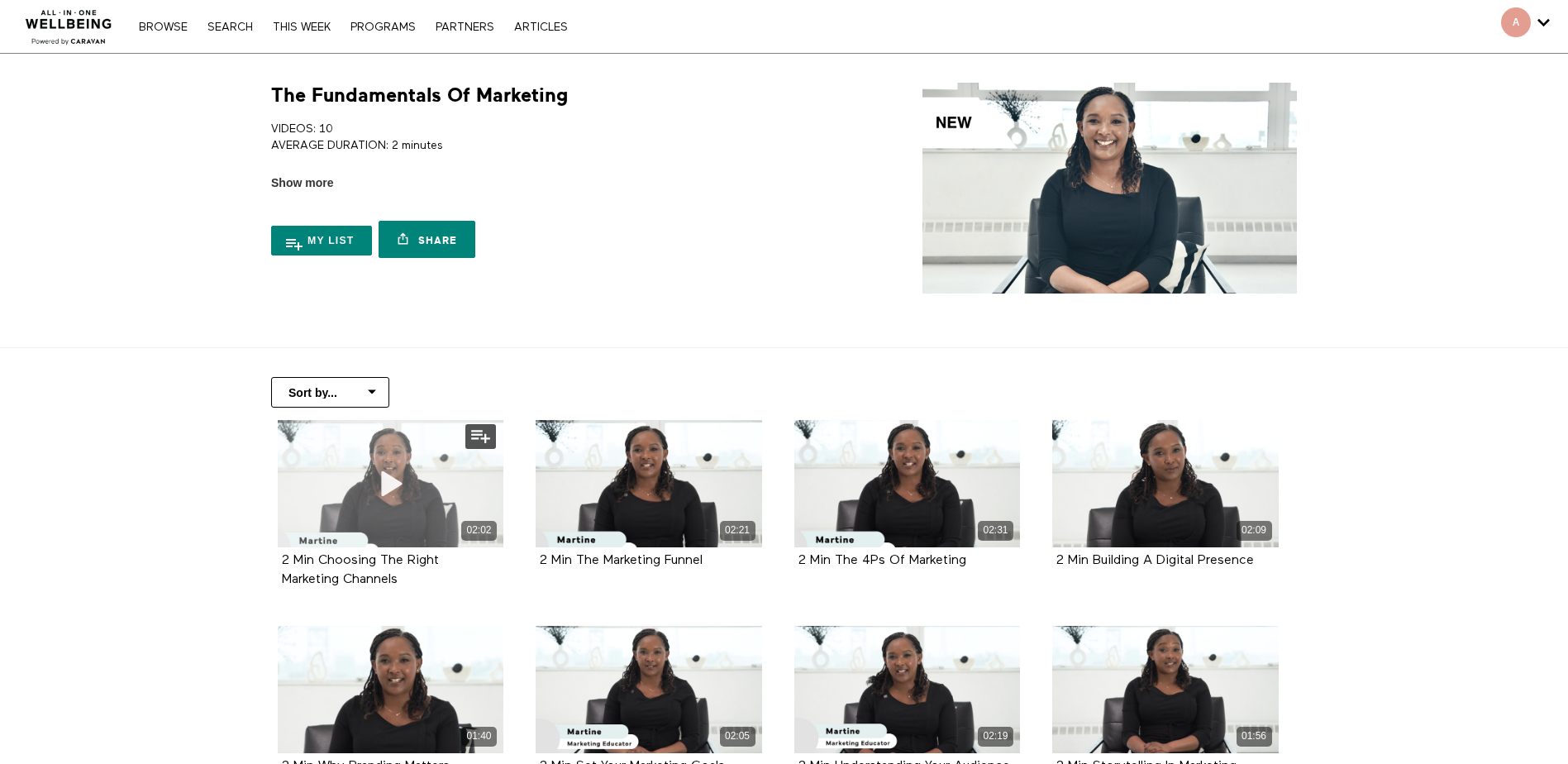
click at [402, 515] on div "02:02" at bounding box center [391, 484] width 227 height 128
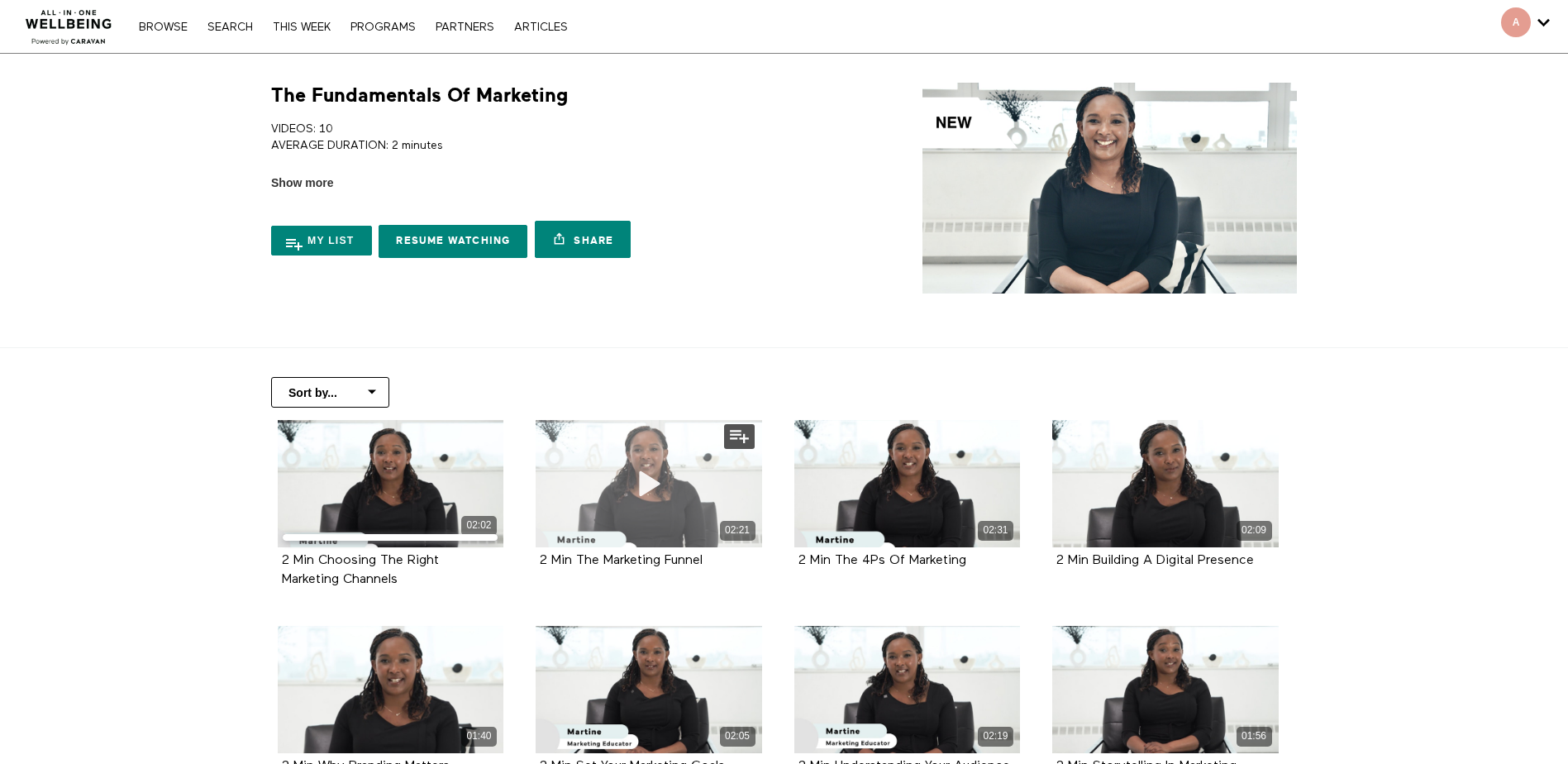
click at [676, 489] on div "02:21" at bounding box center [649, 484] width 227 height 128
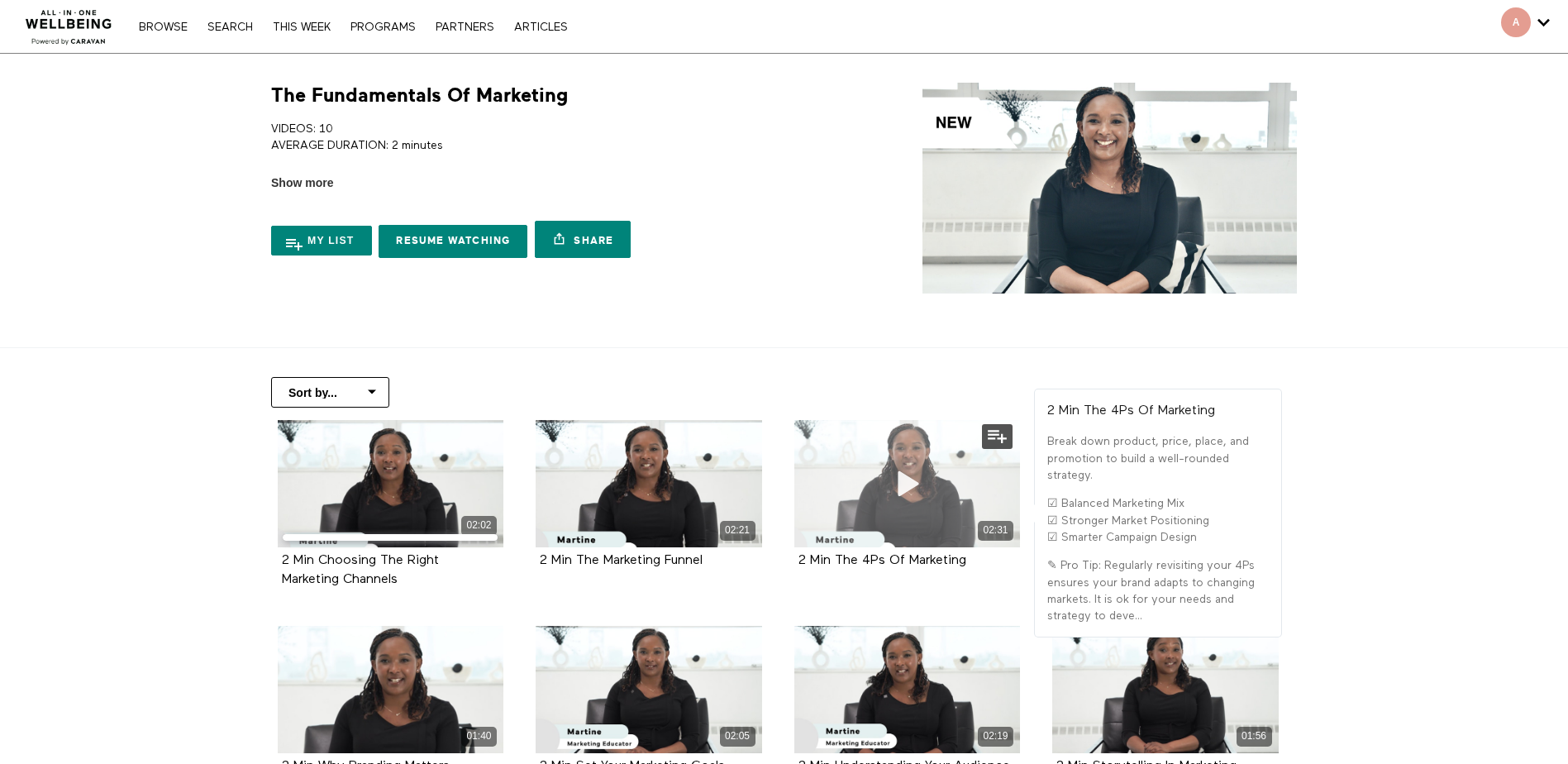
click at [931, 502] on span at bounding box center [907, 484] width 50 height 50
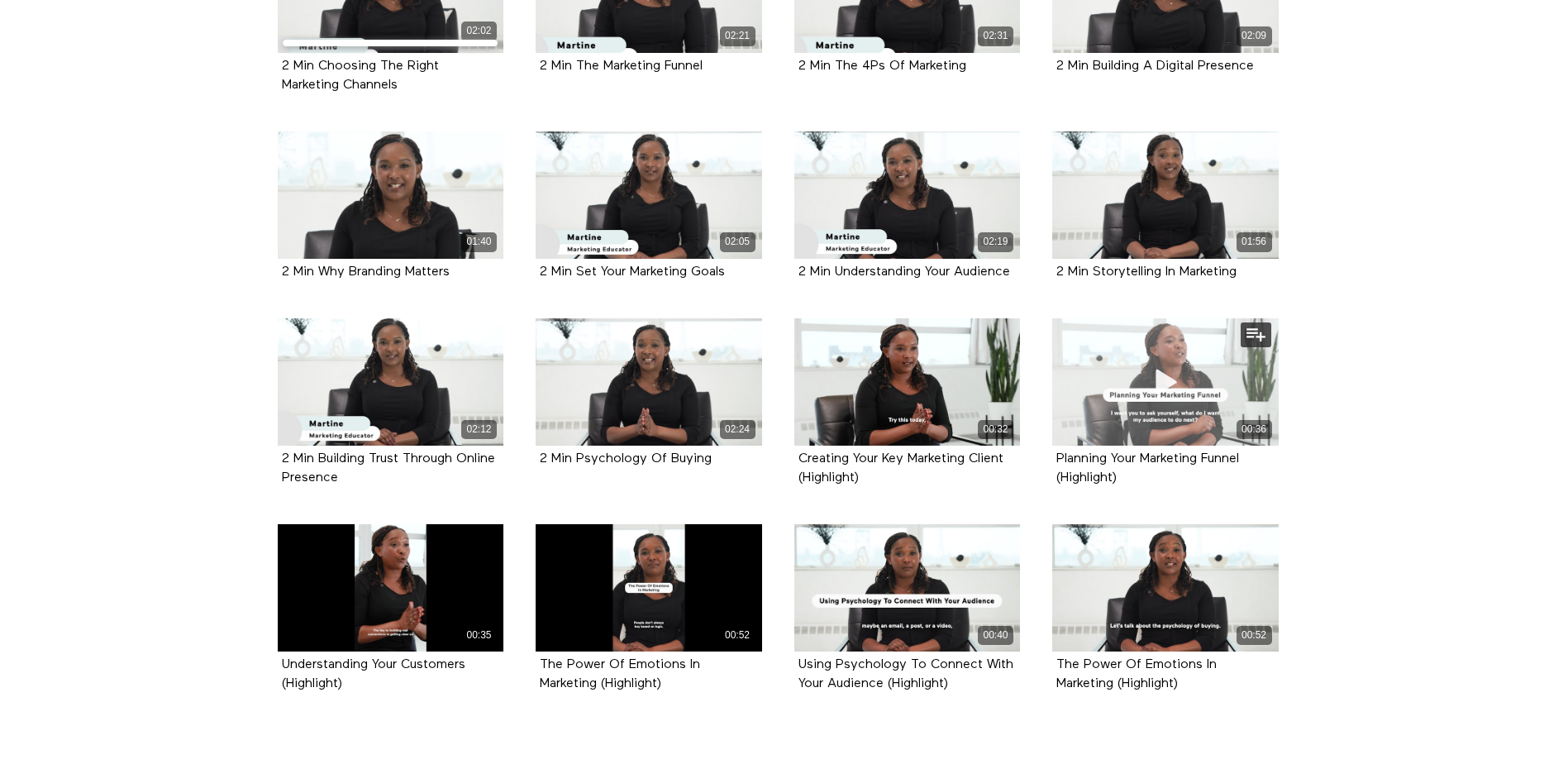
scroll to position [496, 0]
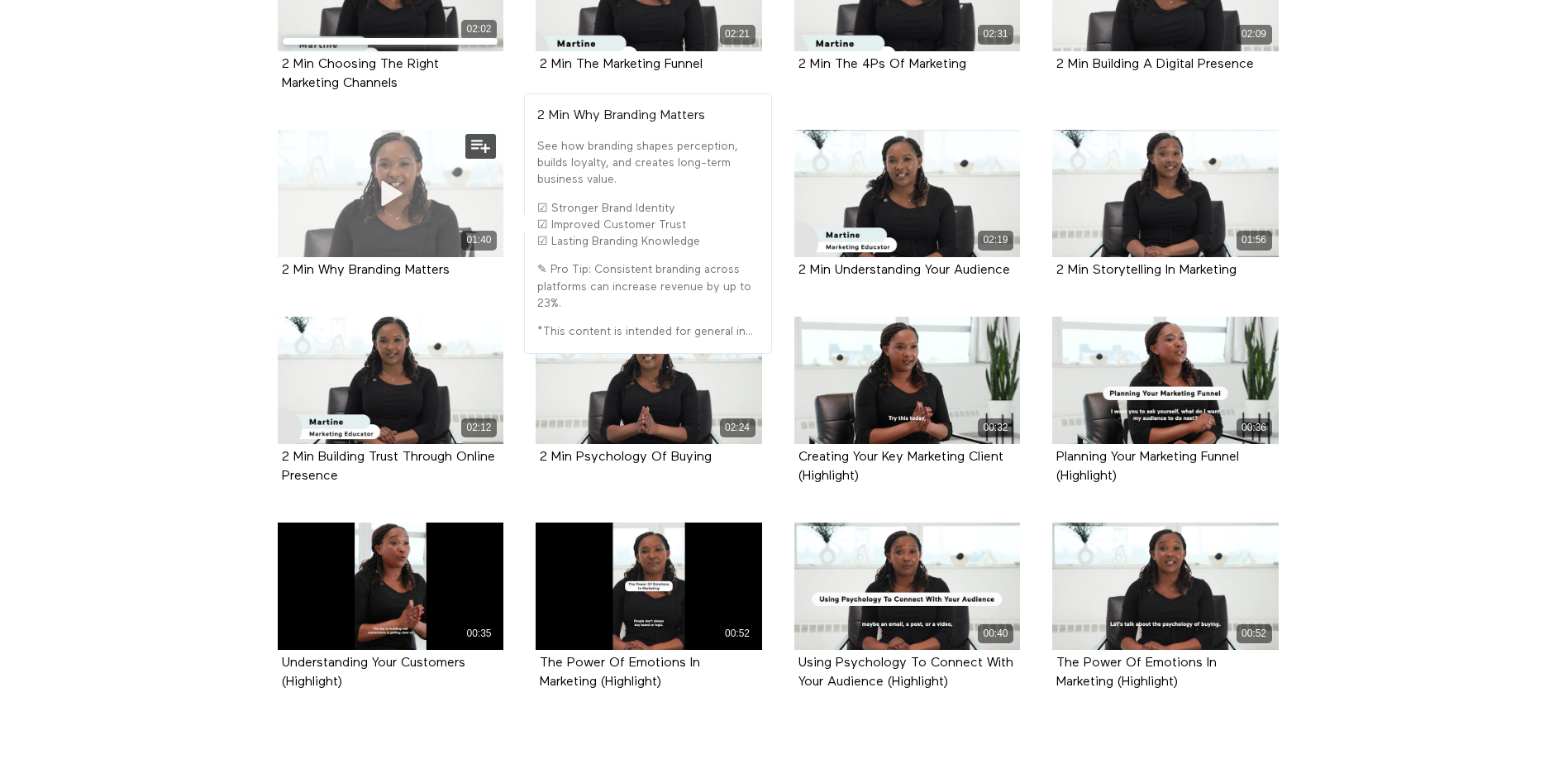
click at [348, 224] on div "01:40" at bounding box center [391, 193] width 227 height 128
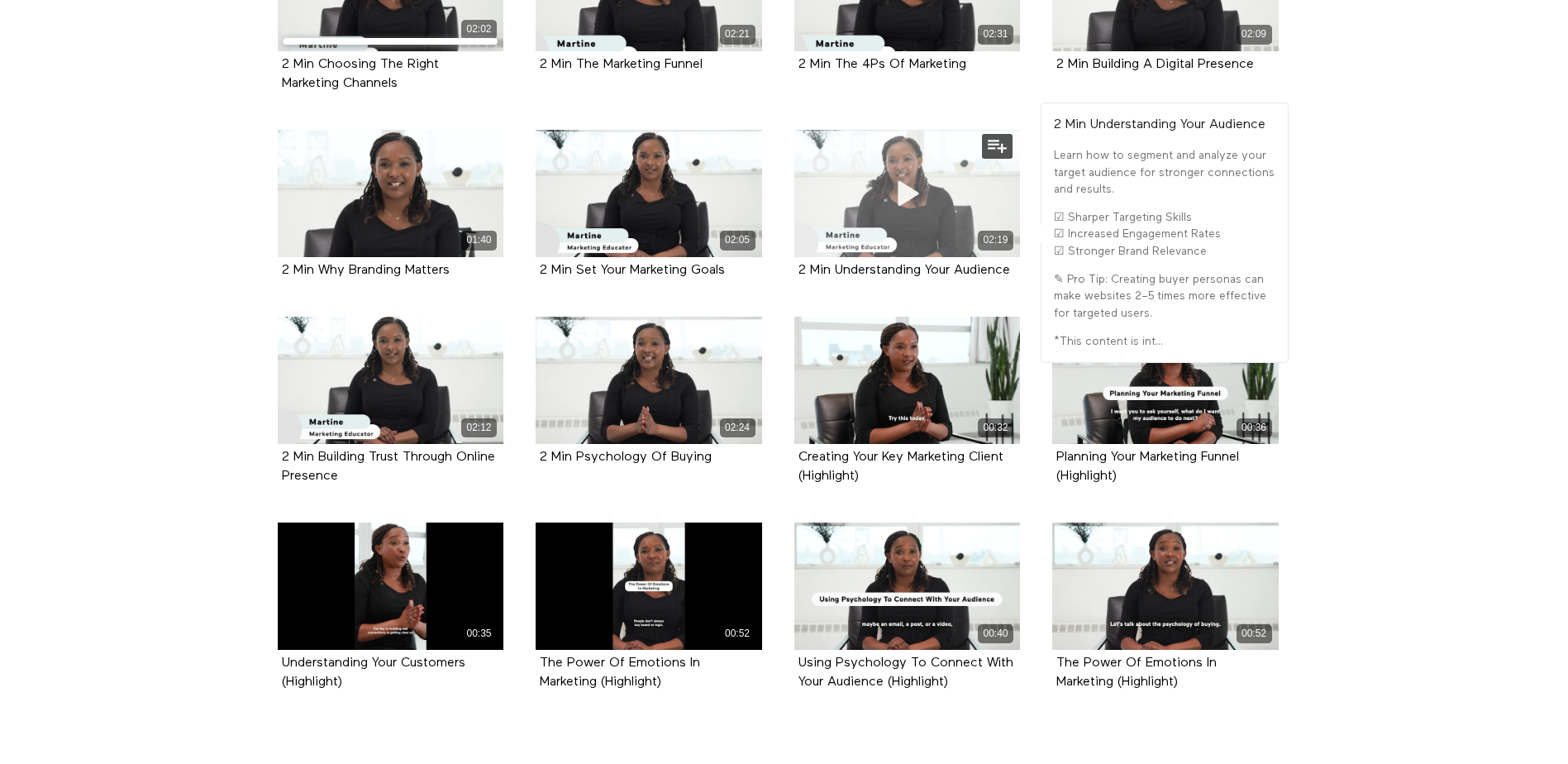
click at [904, 230] on div "02:19" at bounding box center [908, 239] width 227 height 19
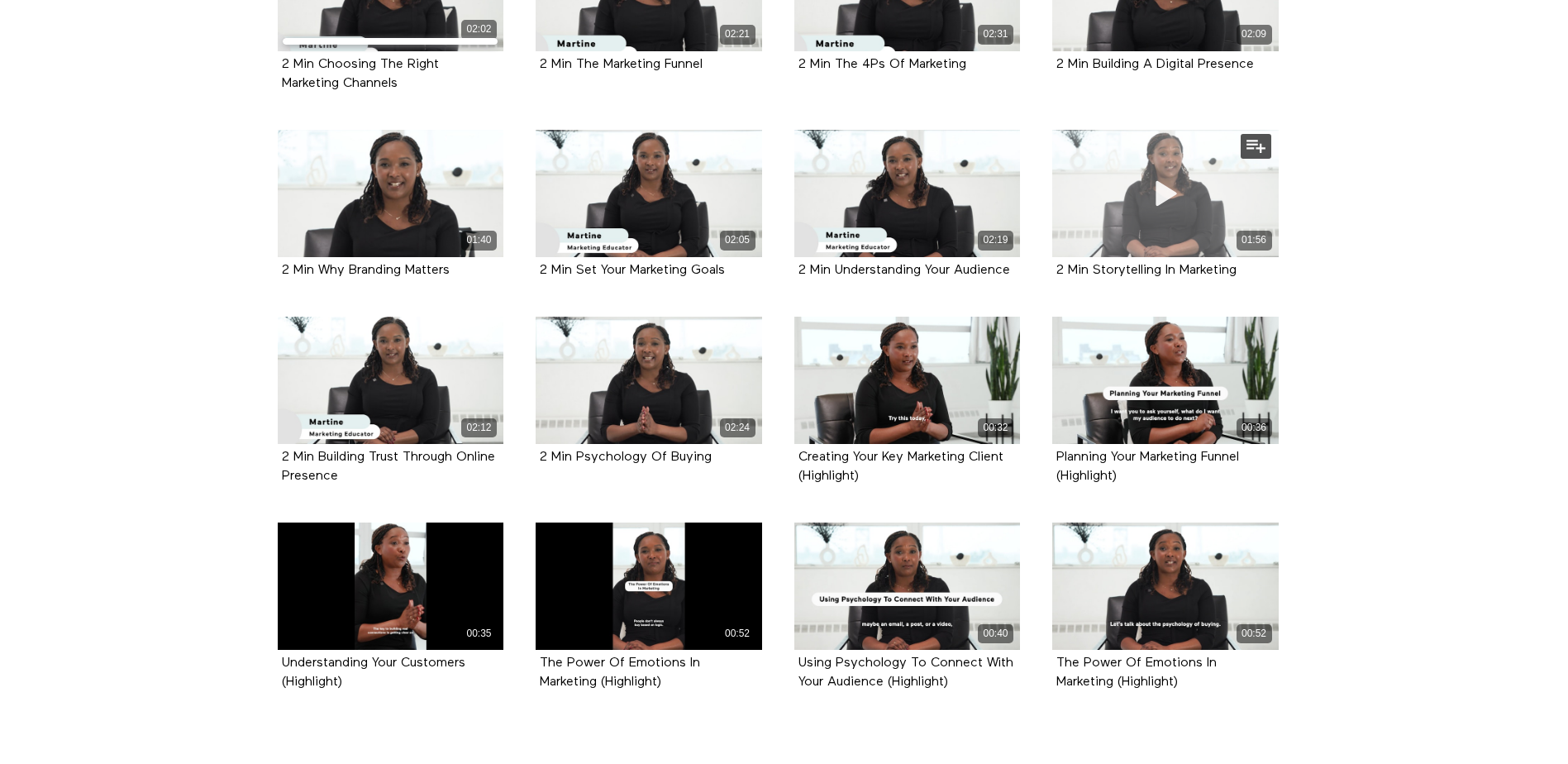
click at [1194, 208] on div "01:56" at bounding box center [1166, 193] width 227 height 128
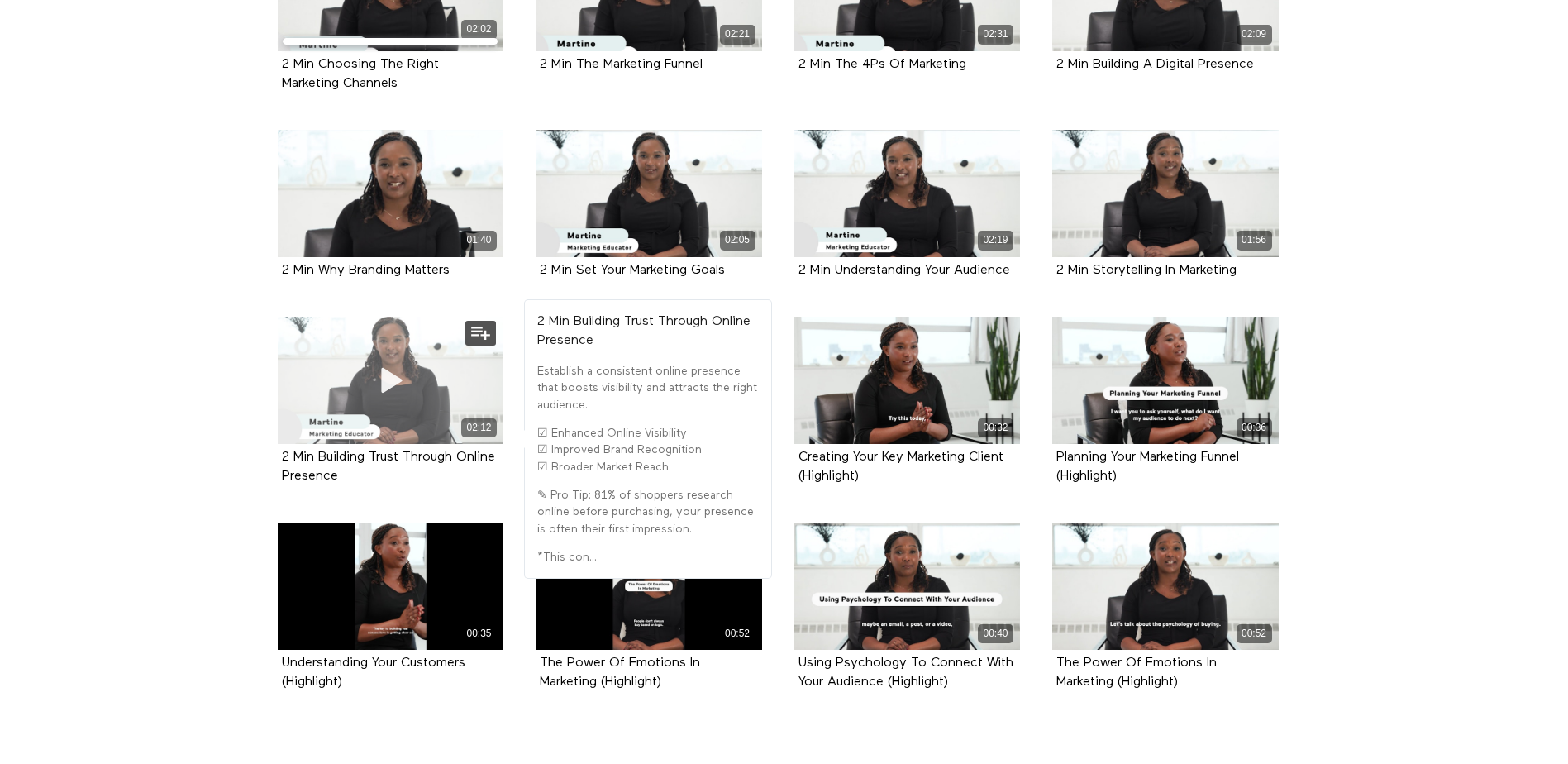
click at [382, 394] on icon at bounding box center [390, 379] width 50 height 29
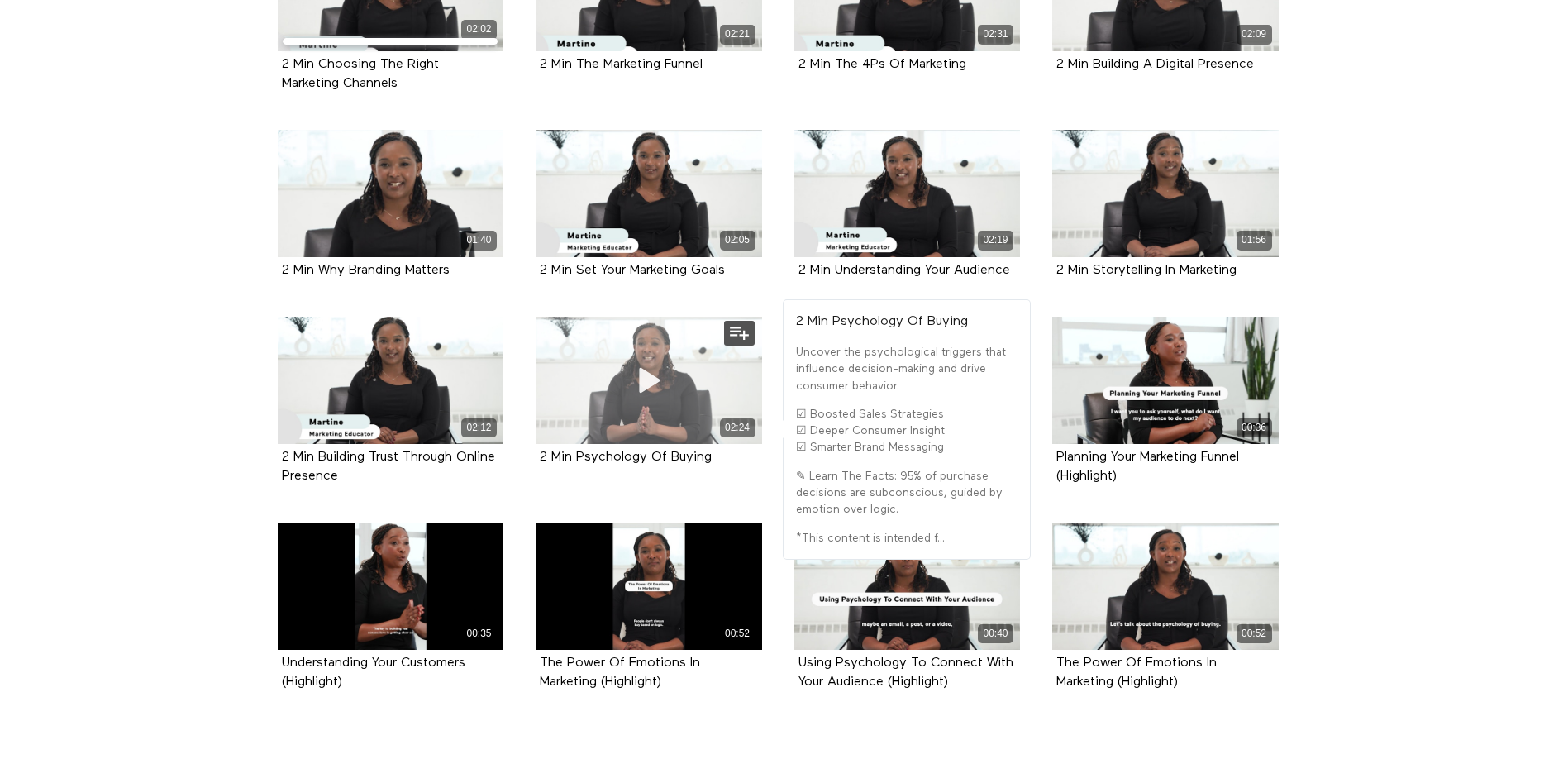
click at [647, 394] on icon at bounding box center [649, 379] width 50 height 29
